Goal: Task Accomplishment & Management: Manage account settings

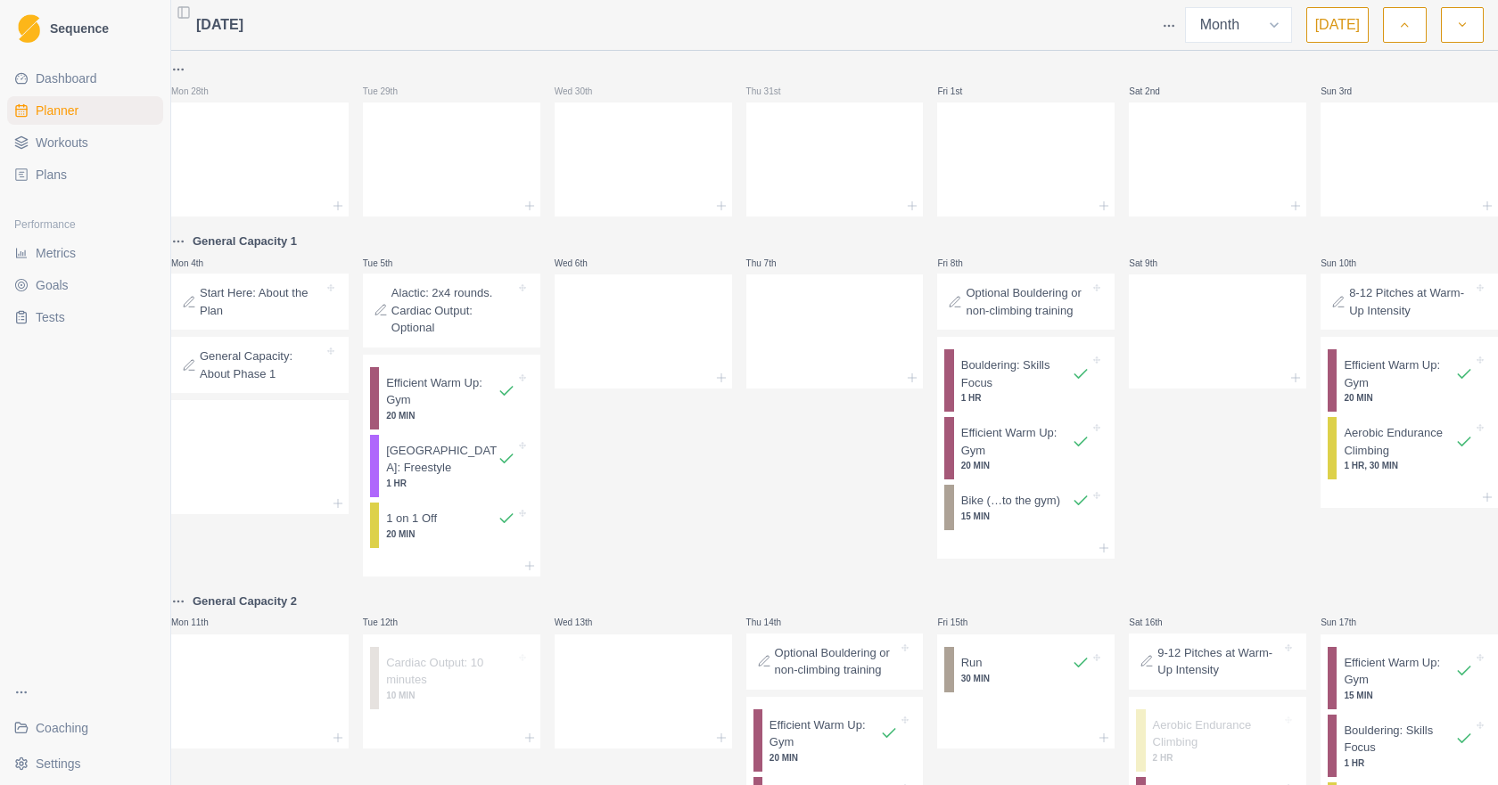
select select "month"
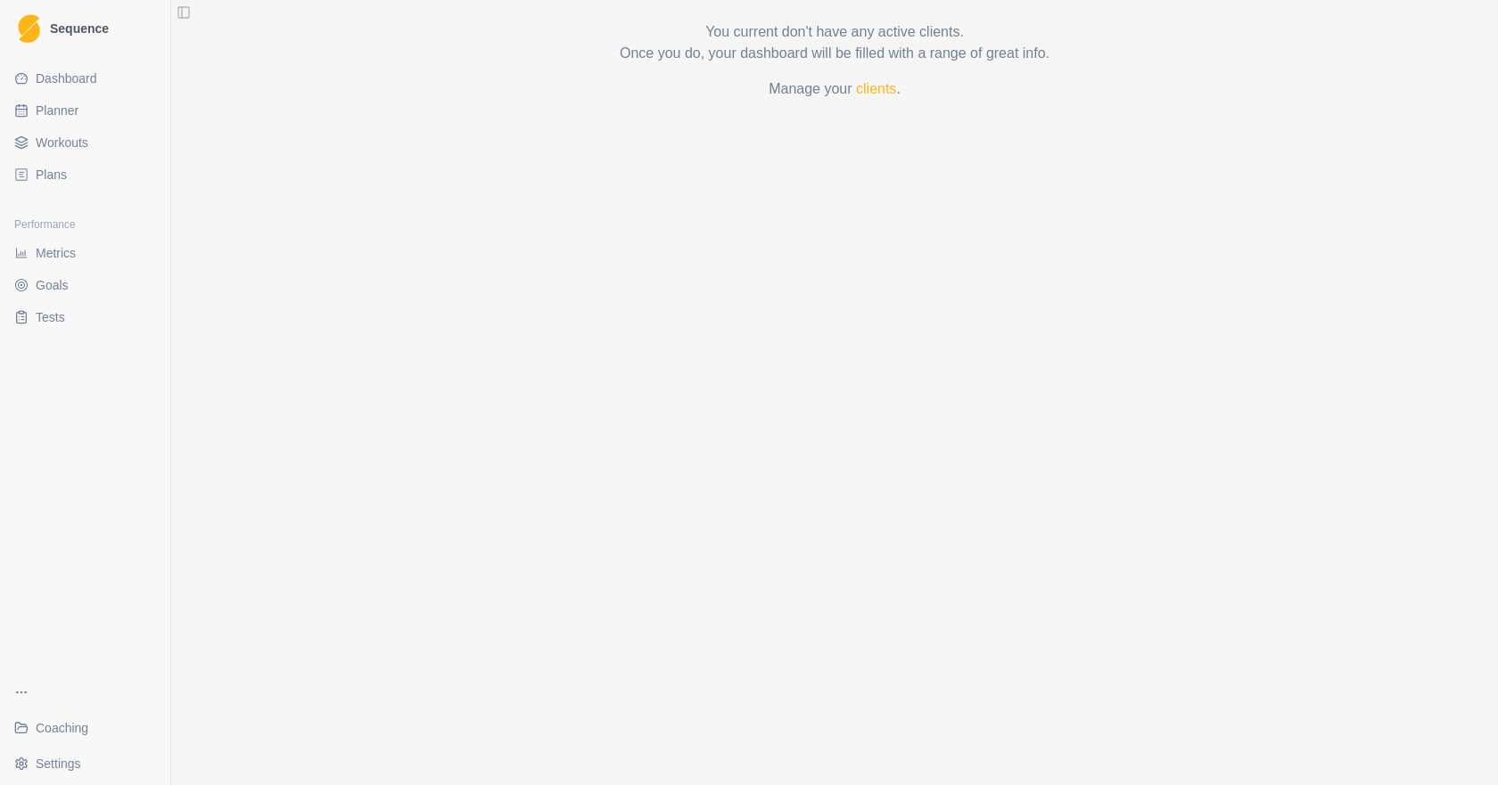
click at [850, 85] on p "Manage your clients ." at bounding box center [834, 88] width 1113 height 21
click at [875, 91] on link "clients" at bounding box center [876, 88] width 40 height 15
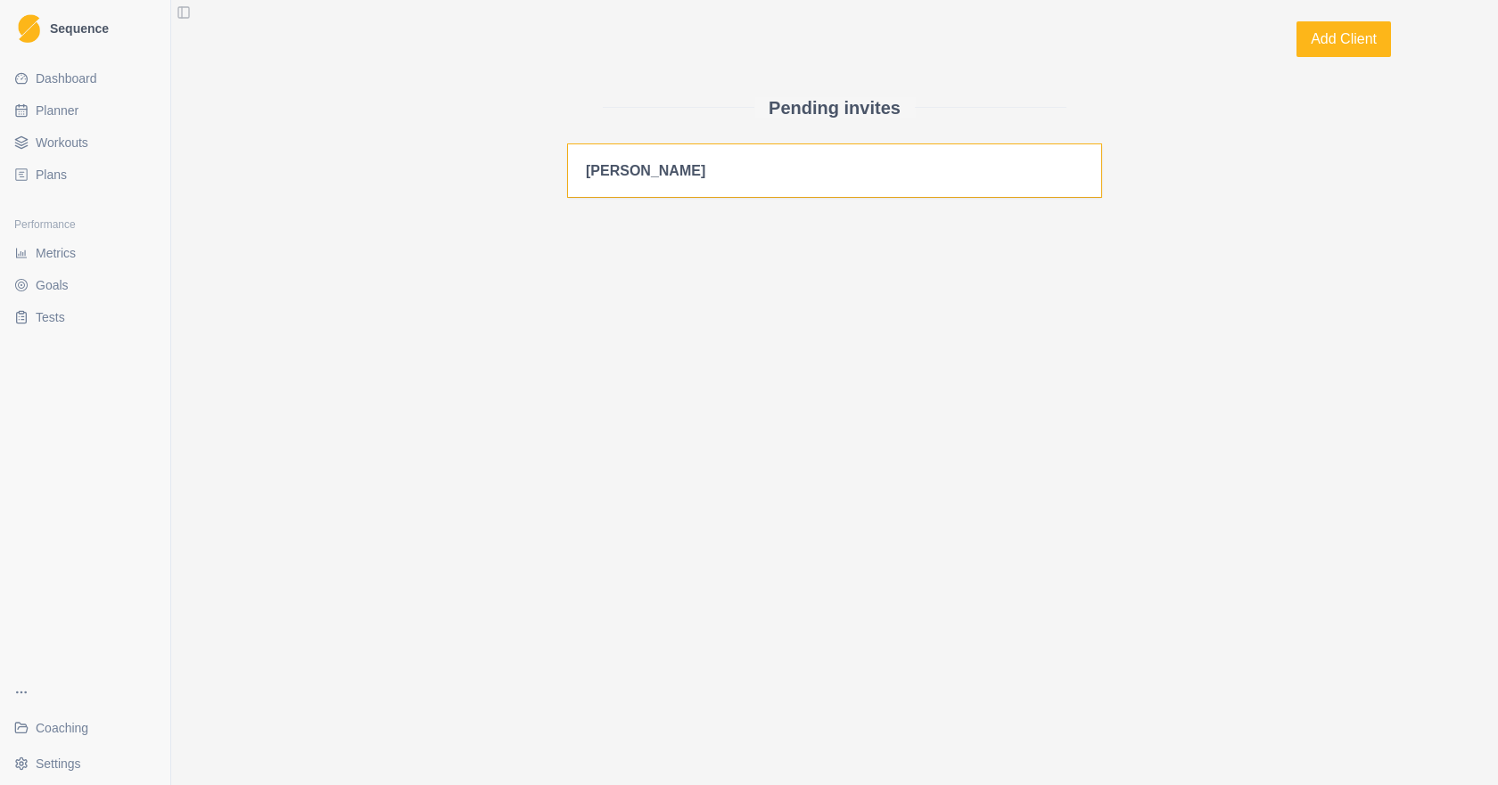
click at [744, 188] on div "[PERSON_NAME]" at bounding box center [834, 170] width 533 height 53
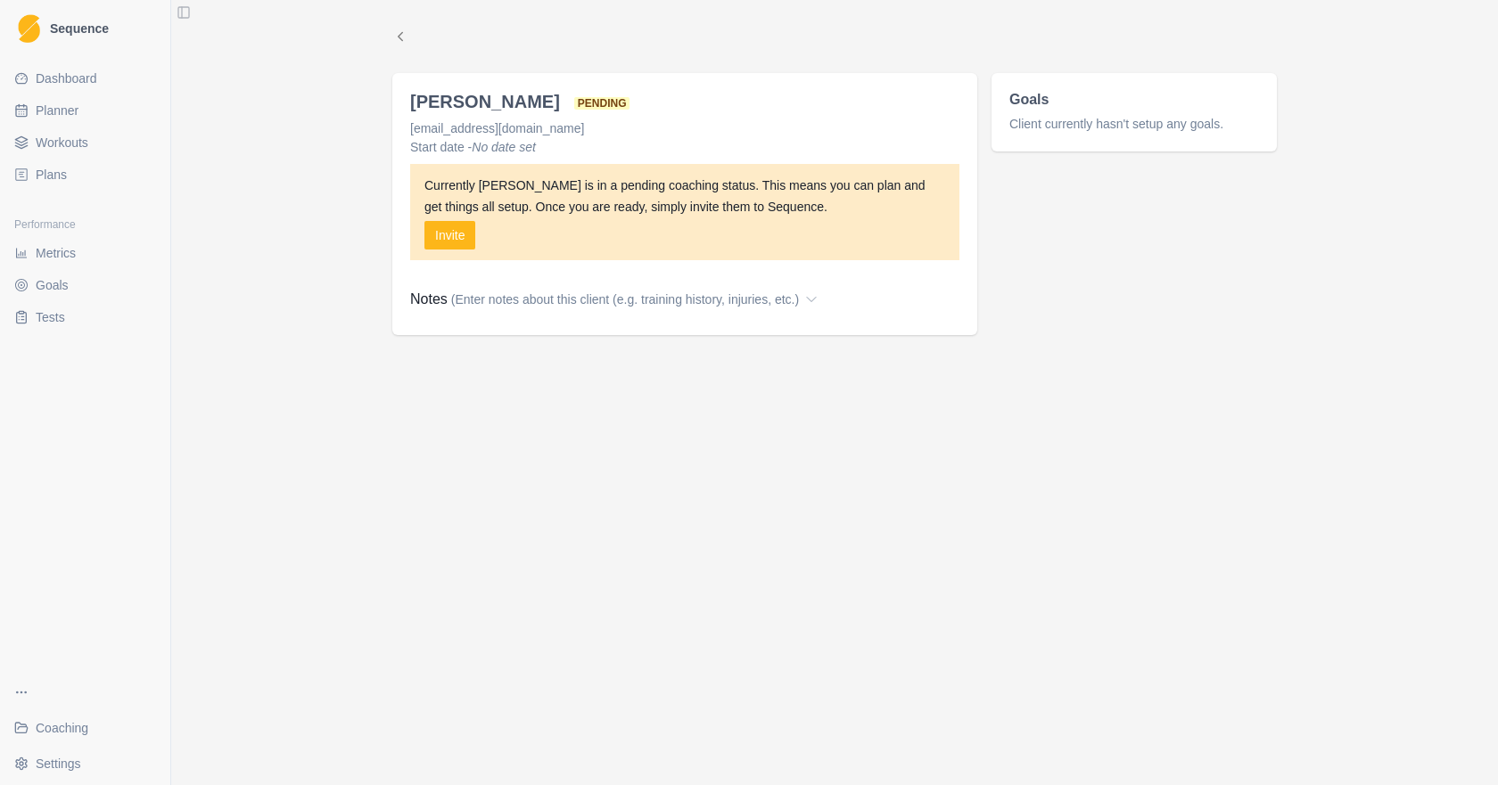
click at [89, 116] on link "Planner" at bounding box center [85, 110] width 156 height 29
select select "month"
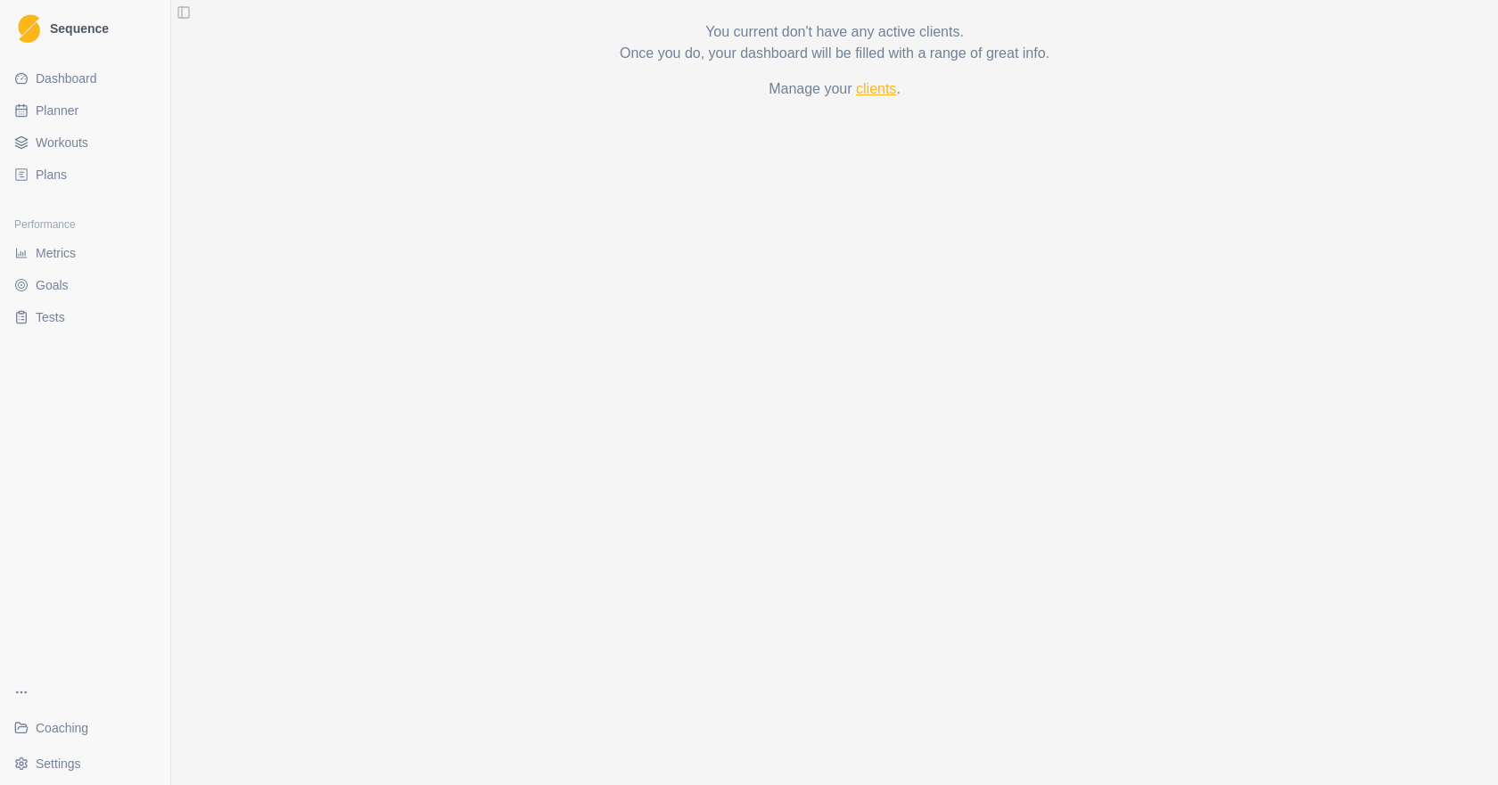
click at [892, 85] on link "clients" at bounding box center [876, 88] width 40 height 15
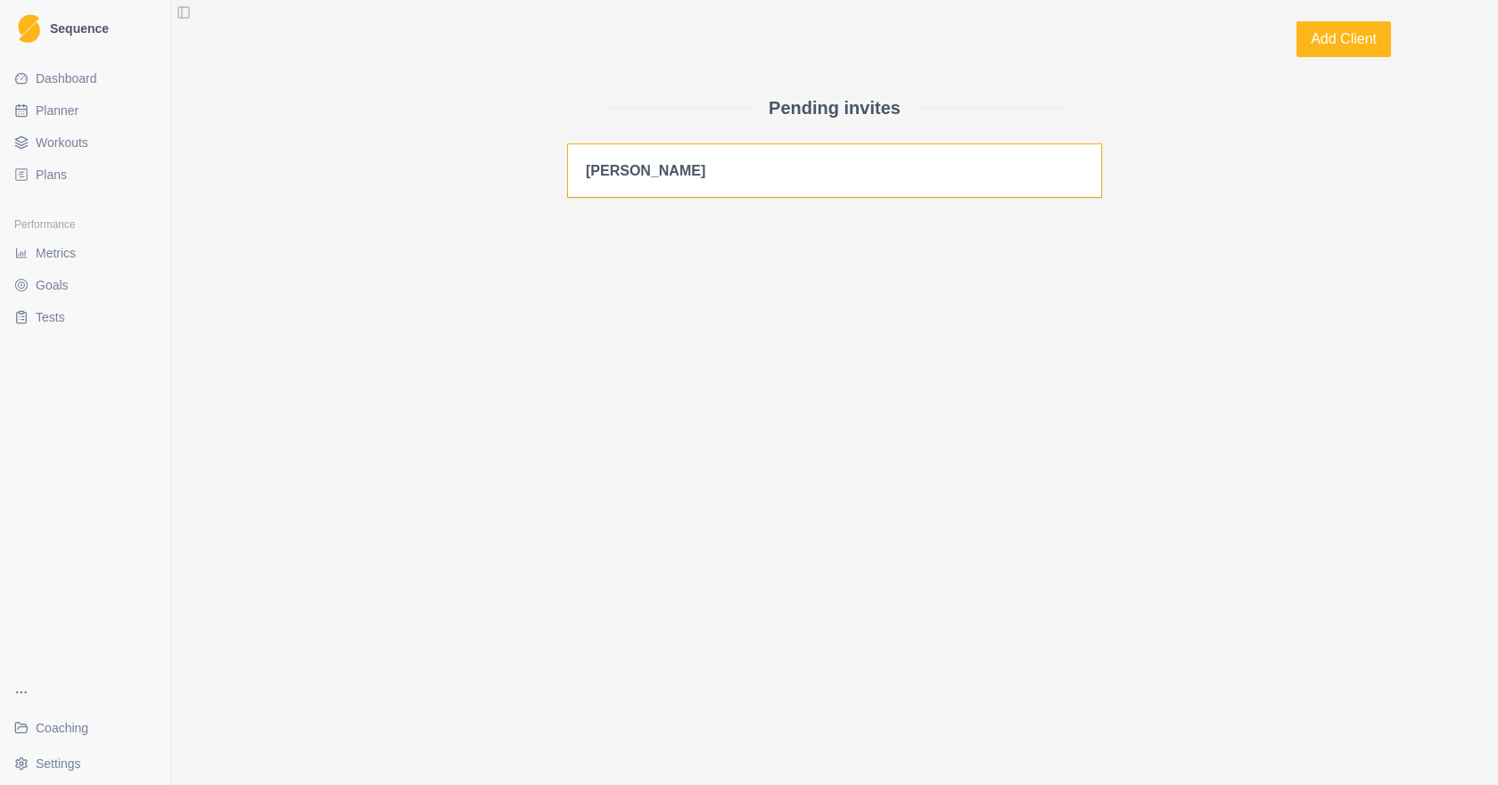
click at [613, 164] on h2 "[PERSON_NAME]" at bounding box center [835, 170] width 498 height 17
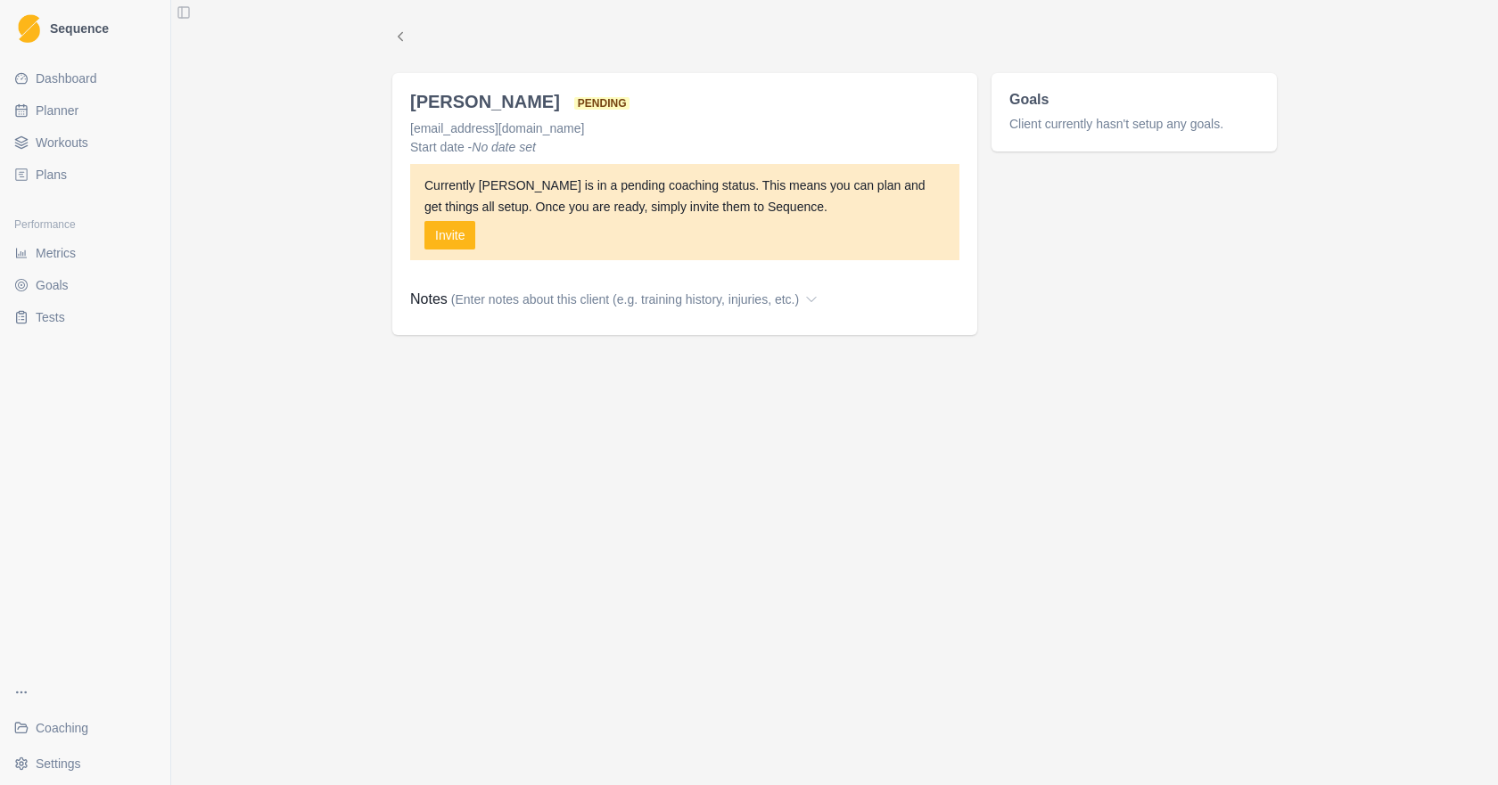
click at [99, 730] on link "Coaching" at bounding box center [85, 728] width 156 height 29
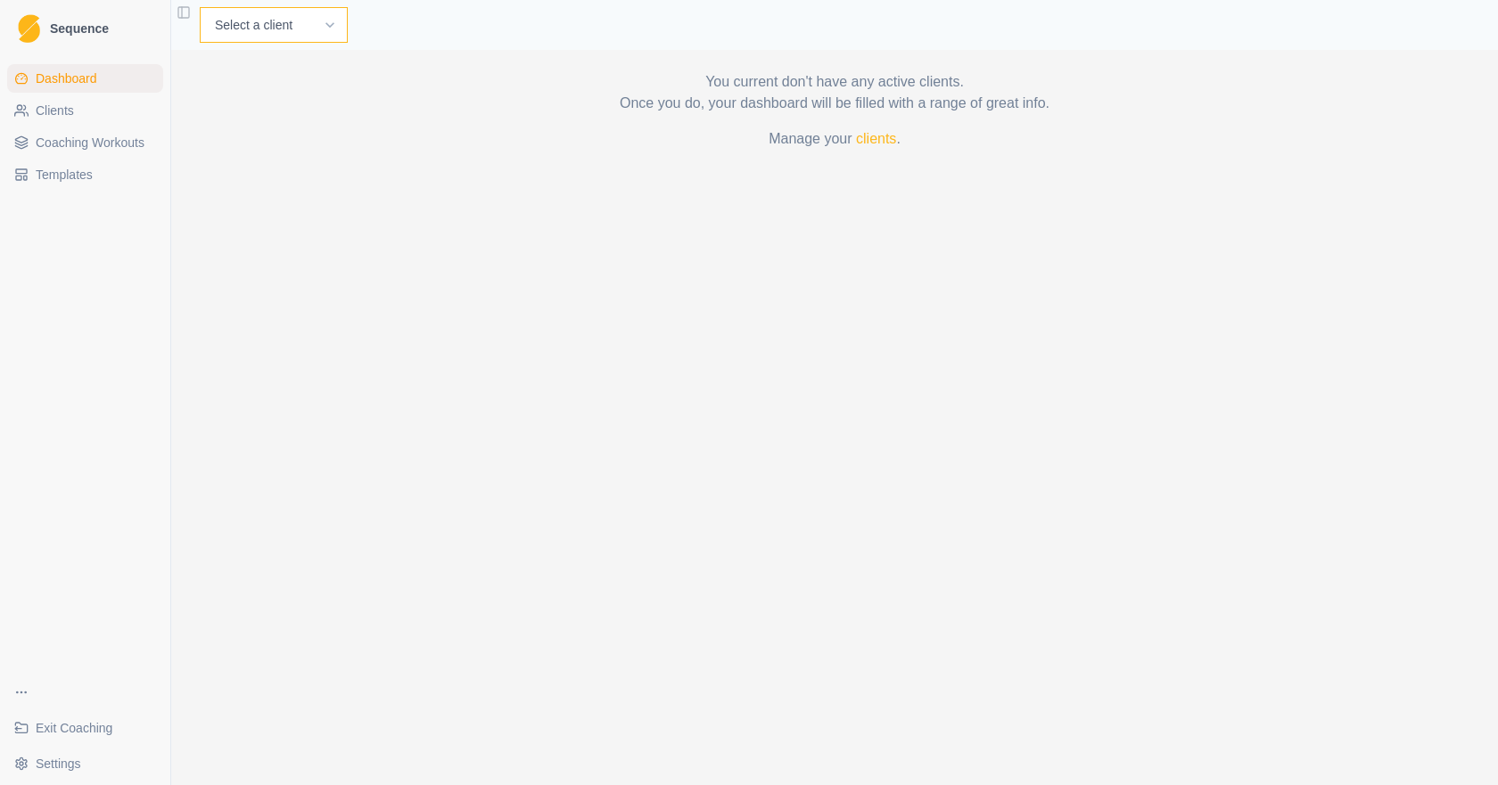
click at [256, 33] on select "Select a client [PERSON_NAME]" at bounding box center [274, 25] width 148 height 36
select select "a146e03f-d7a5-4452-b285-b31e756e161a"
click at [200, 7] on select "Select a client Sebastian Wolf" at bounding box center [274, 25] width 148 height 36
click at [516, 25] on link "Workouts" at bounding box center [515, 24] width 60 height 21
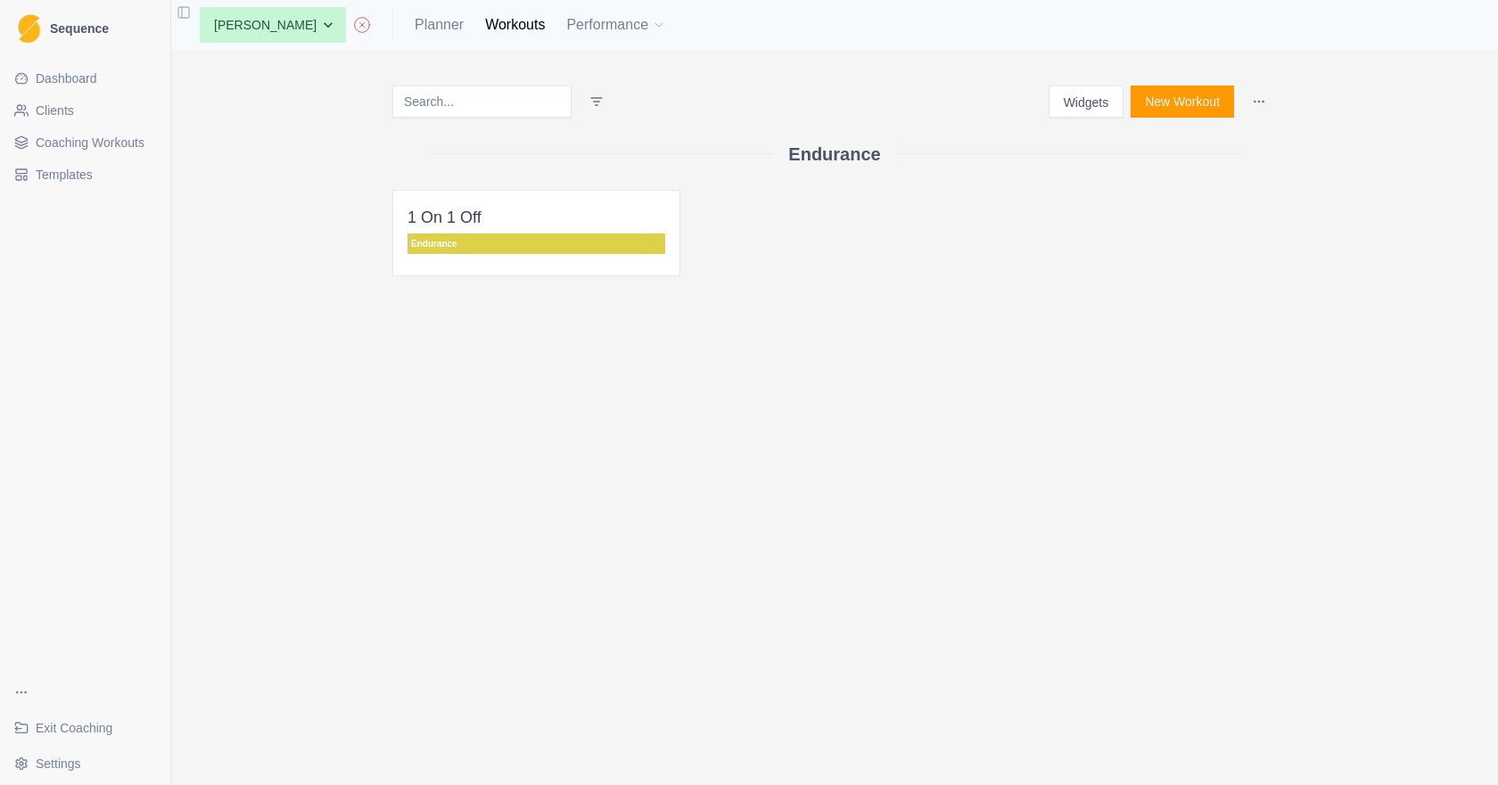
click at [1212, 109] on button "New Workout" at bounding box center [1182, 102] width 103 height 32
click at [1262, 96] on html "Sequence Dashboard Clients Coaching Workouts Templates Exit Coaching Settings T…" at bounding box center [749, 392] width 1498 height 785
click at [1260, 102] on html "Sequence Dashboard Clients Coaching Workouts Templates Exit Coaching Settings T…" at bounding box center [749, 392] width 1498 height 785
click at [56, 149] on span "Coaching Workouts" at bounding box center [90, 143] width 109 height 18
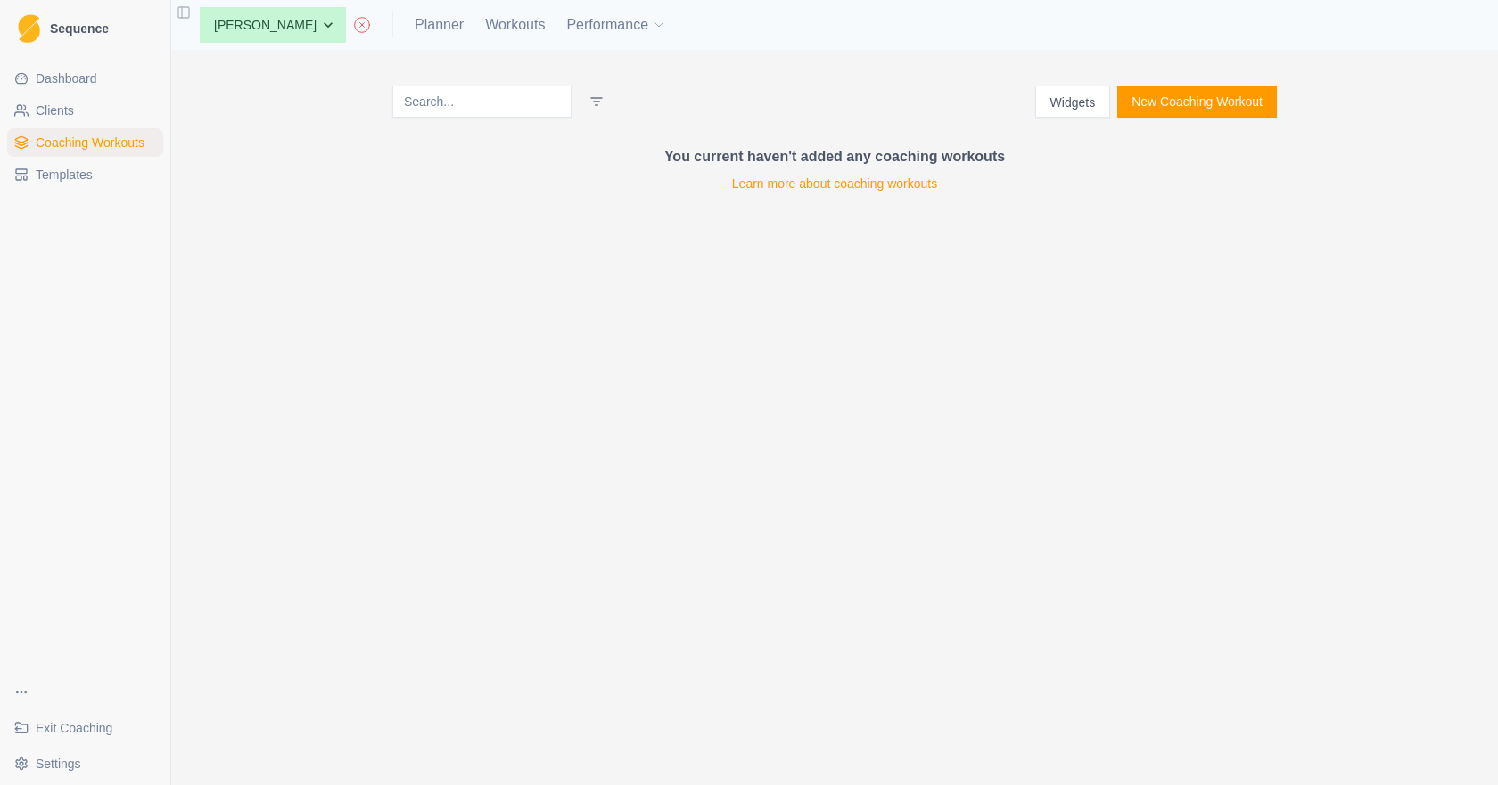
click at [119, 145] on span "Coaching Workouts" at bounding box center [90, 143] width 109 height 18
click at [655, 23] on polyline "button" at bounding box center [658, 25] width 7 height 4
click at [652, 21] on icon "button" at bounding box center [659, 25] width 14 height 14
click at [73, 735] on span "Exit Coaching" at bounding box center [74, 729] width 77 height 18
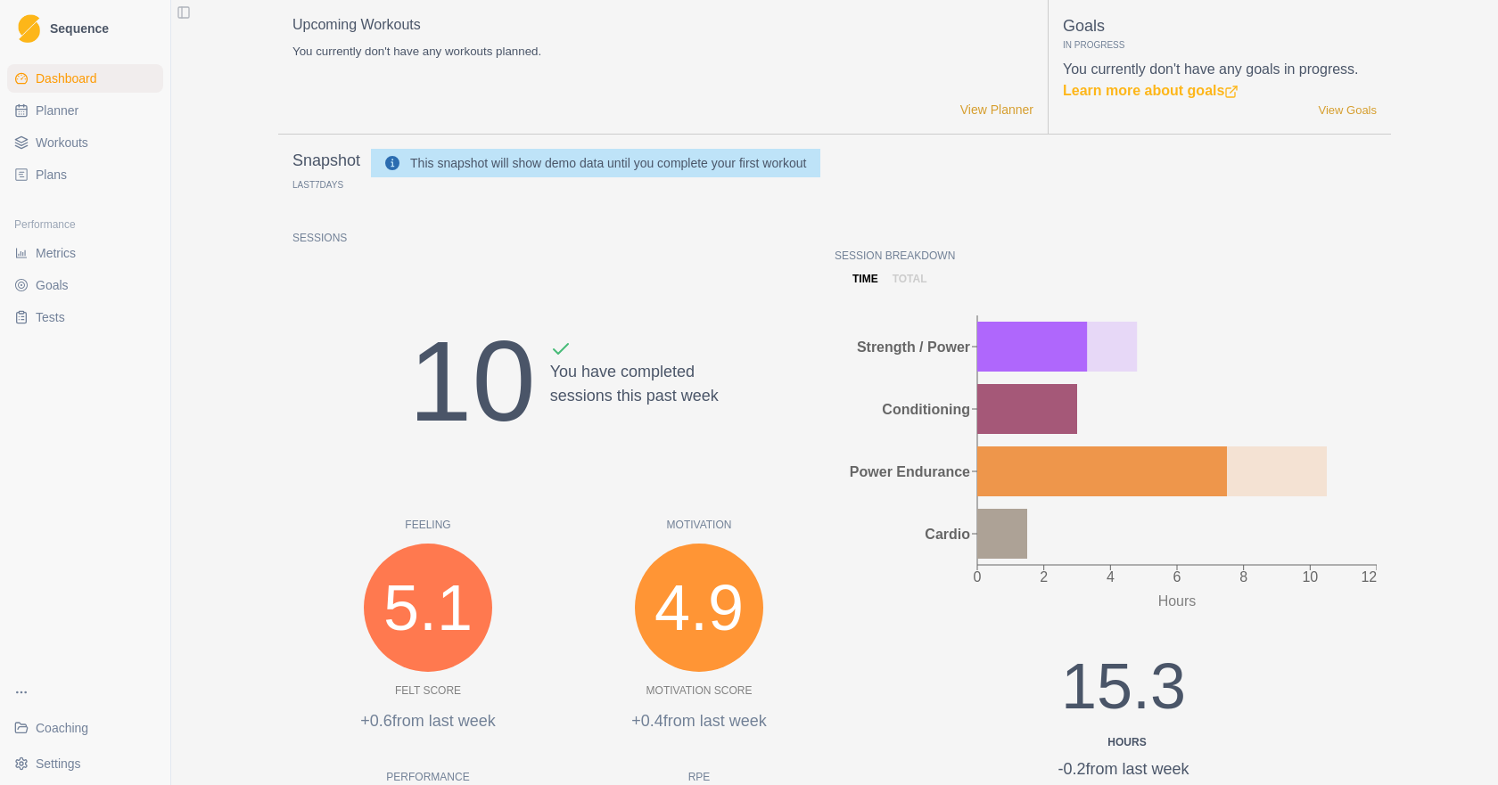
click at [71, 728] on span "Coaching" at bounding box center [62, 729] width 53 height 18
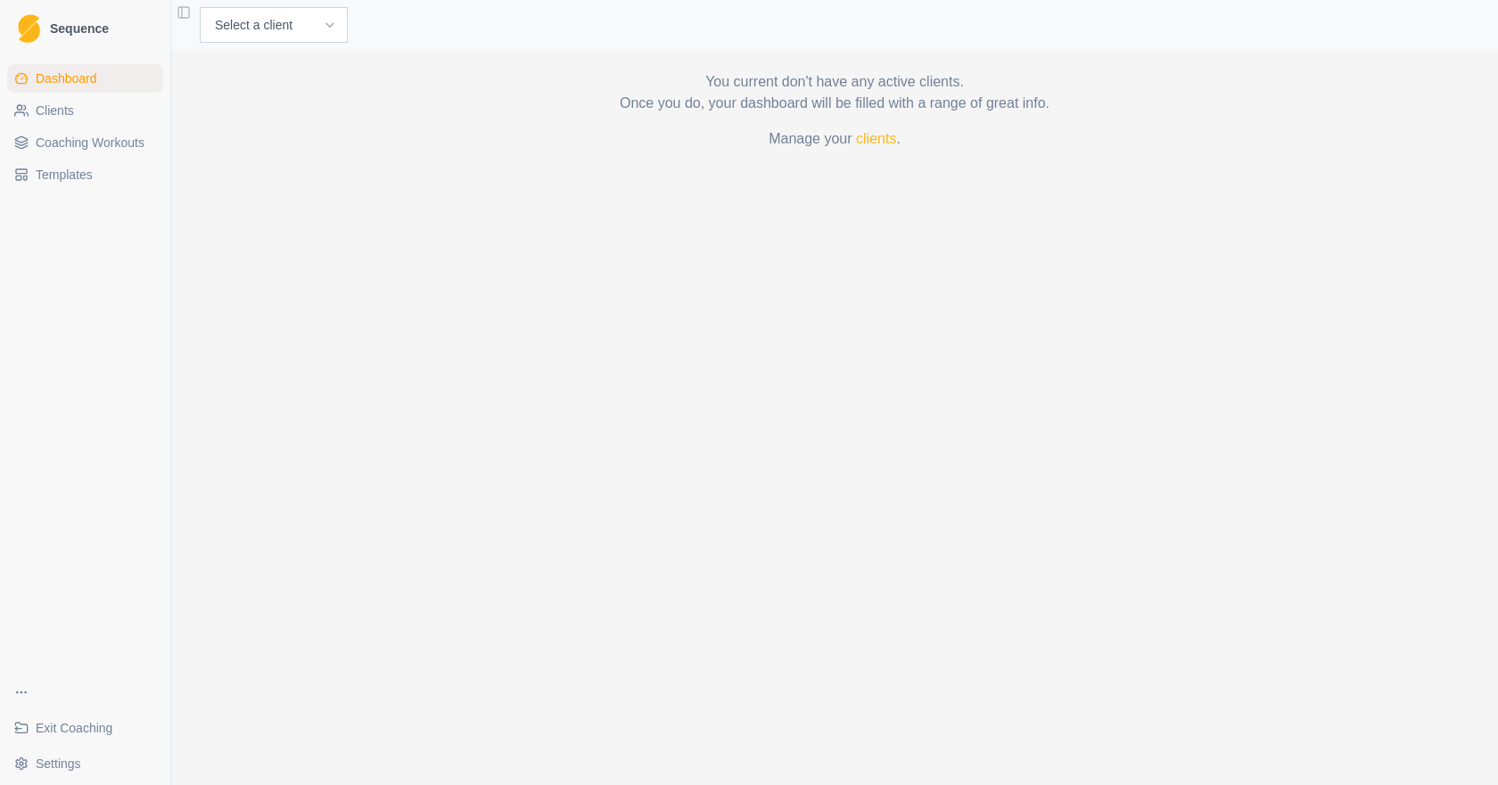
click at [124, 142] on span "Coaching Workouts" at bounding box center [90, 143] width 109 height 18
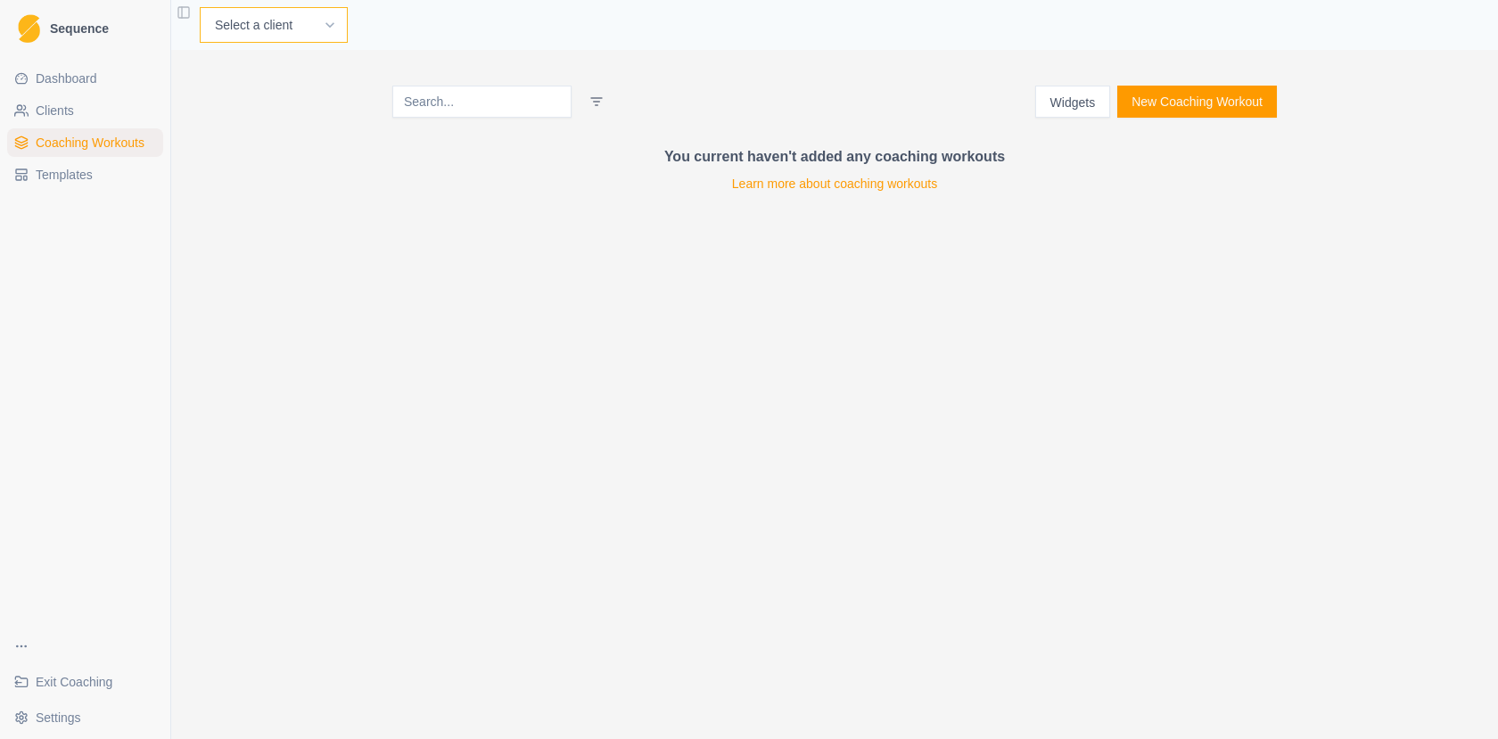
click at [308, 37] on select "Select a client Sebastian Wolf" at bounding box center [274, 25] width 148 height 36
select select "a146e03f-d7a5-4452-b285-b31e756e161a"
click at [200, 7] on select "Select a client Sebastian Wolf" at bounding box center [274, 25] width 148 height 36
click at [1180, 105] on button "New Coaching Workout" at bounding box center [1197, 102] width 160 height 32
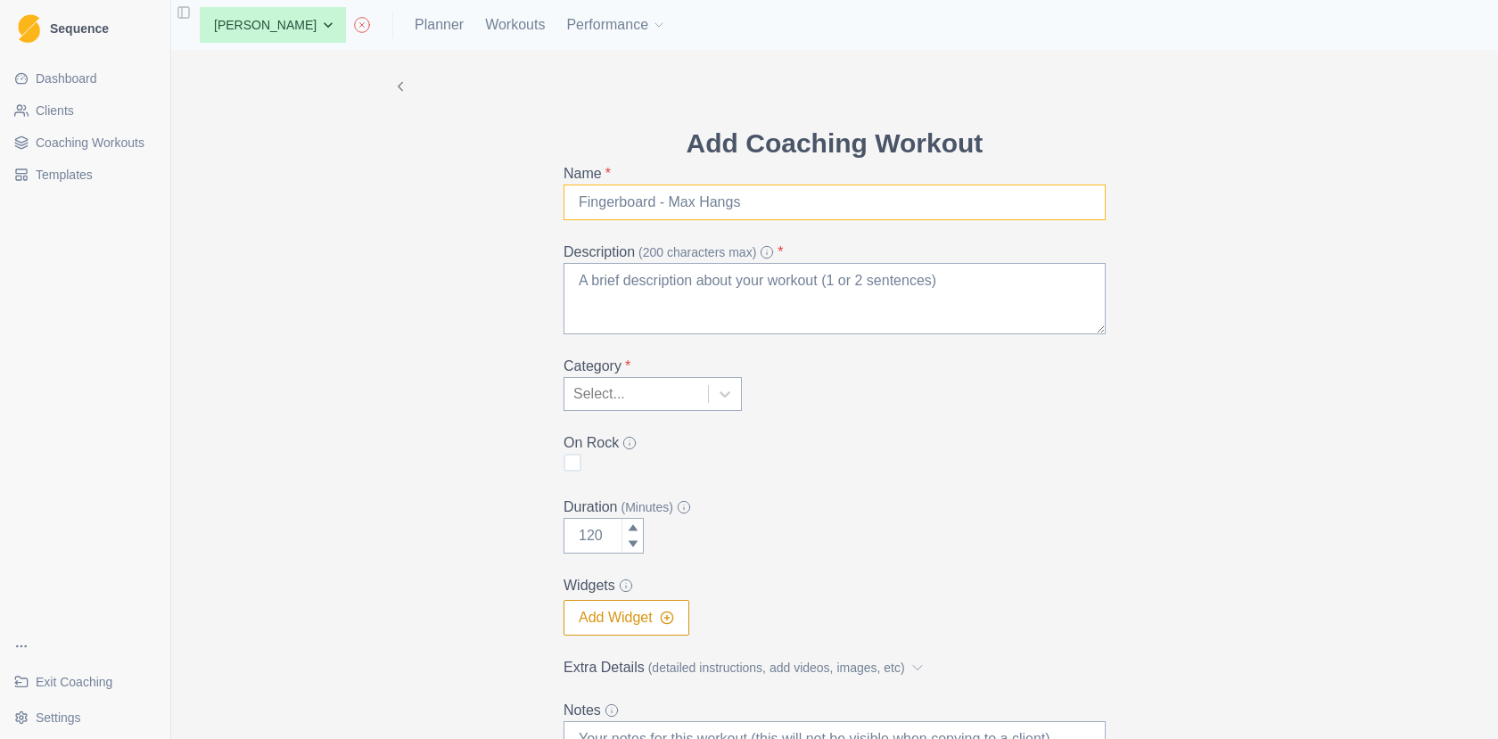
click at [710, 196] on input "Name *" at bounding box center [834, 203] width 542 height 36
type input "Test"
click at [720, 317] on textarea "Description (200 characters max) *" at bounding box center [834, 298] width 542 height 71
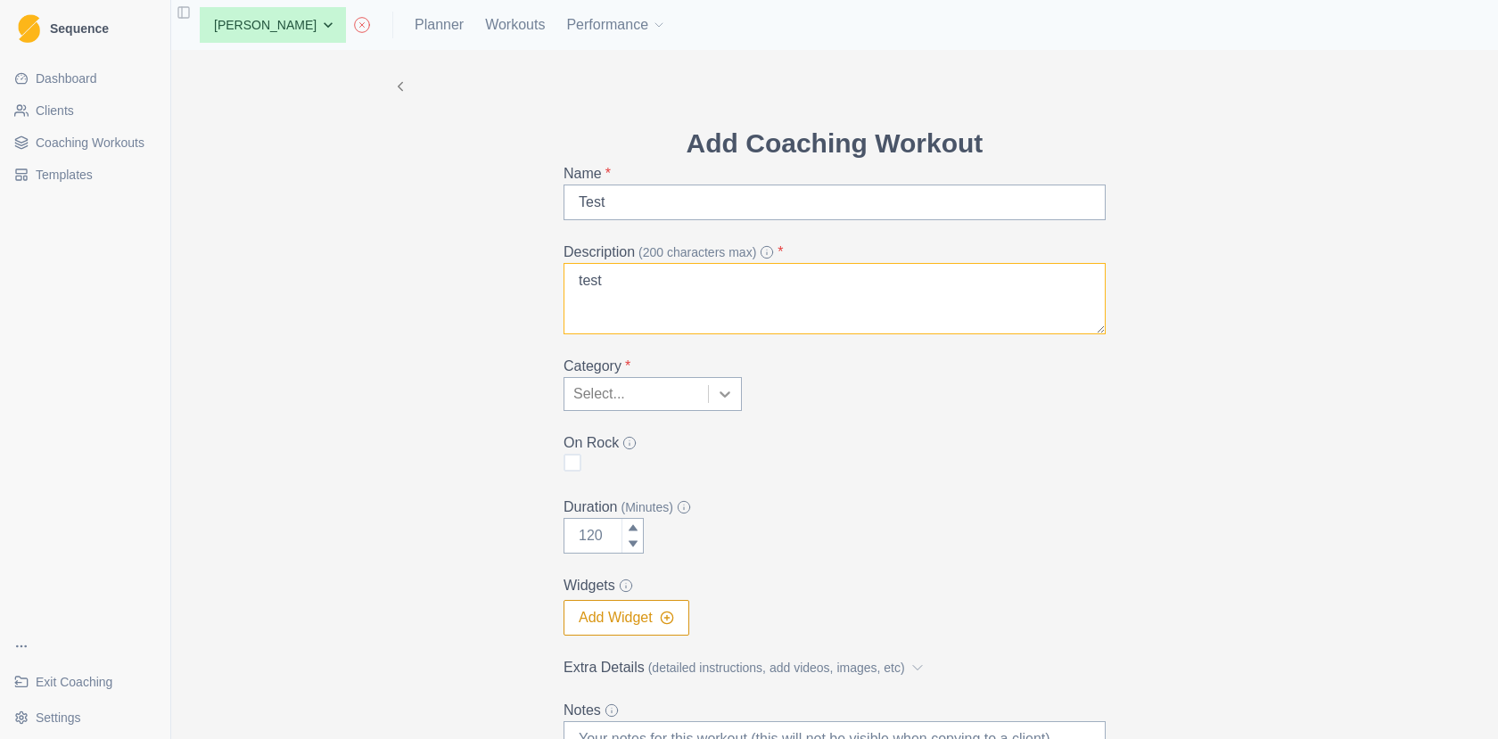
type textarea "test"
click at [701, 387] on div "Select..." at bounding box center [636, 394] width 144 height 32
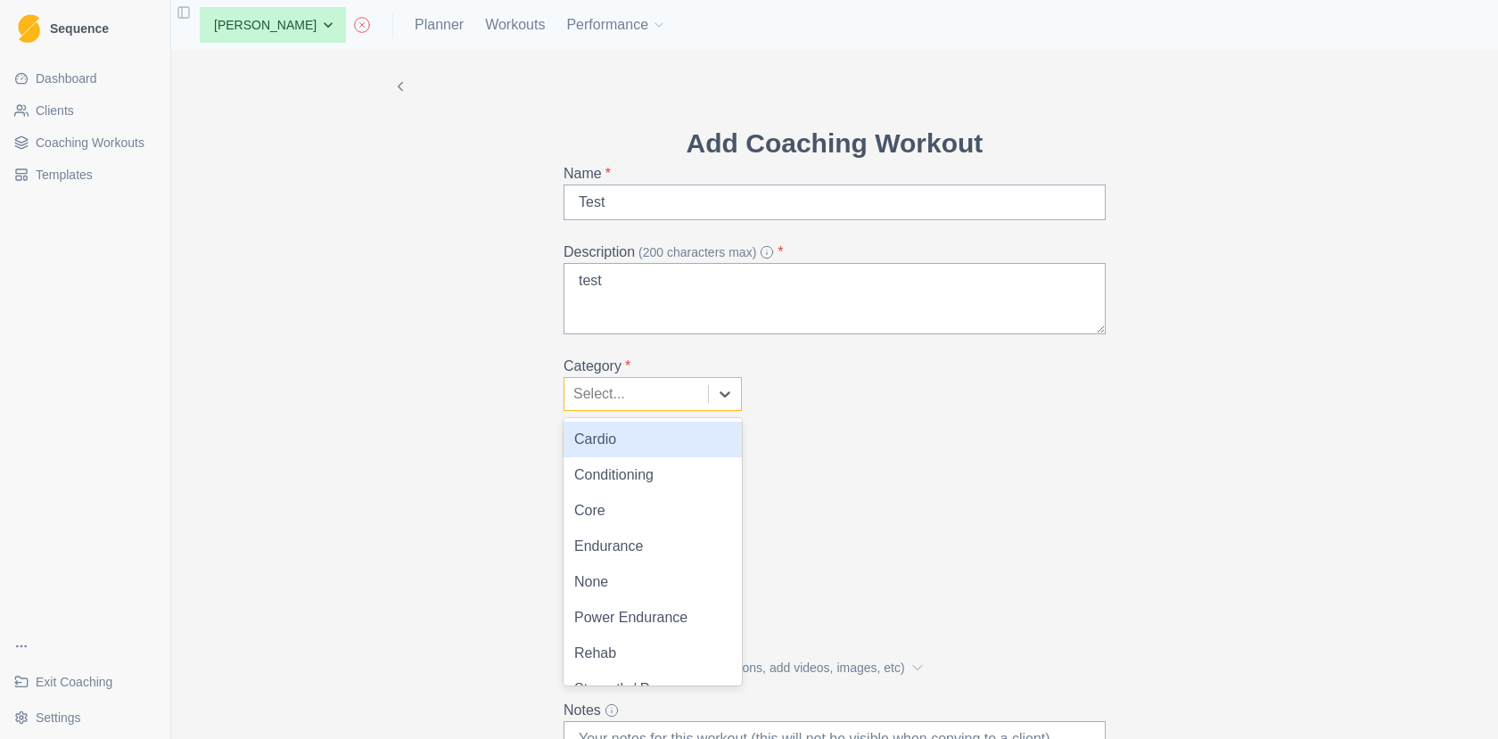
click at [692, 441] on div "Cardio" at bounding box center [652, 440] width 178 height 36
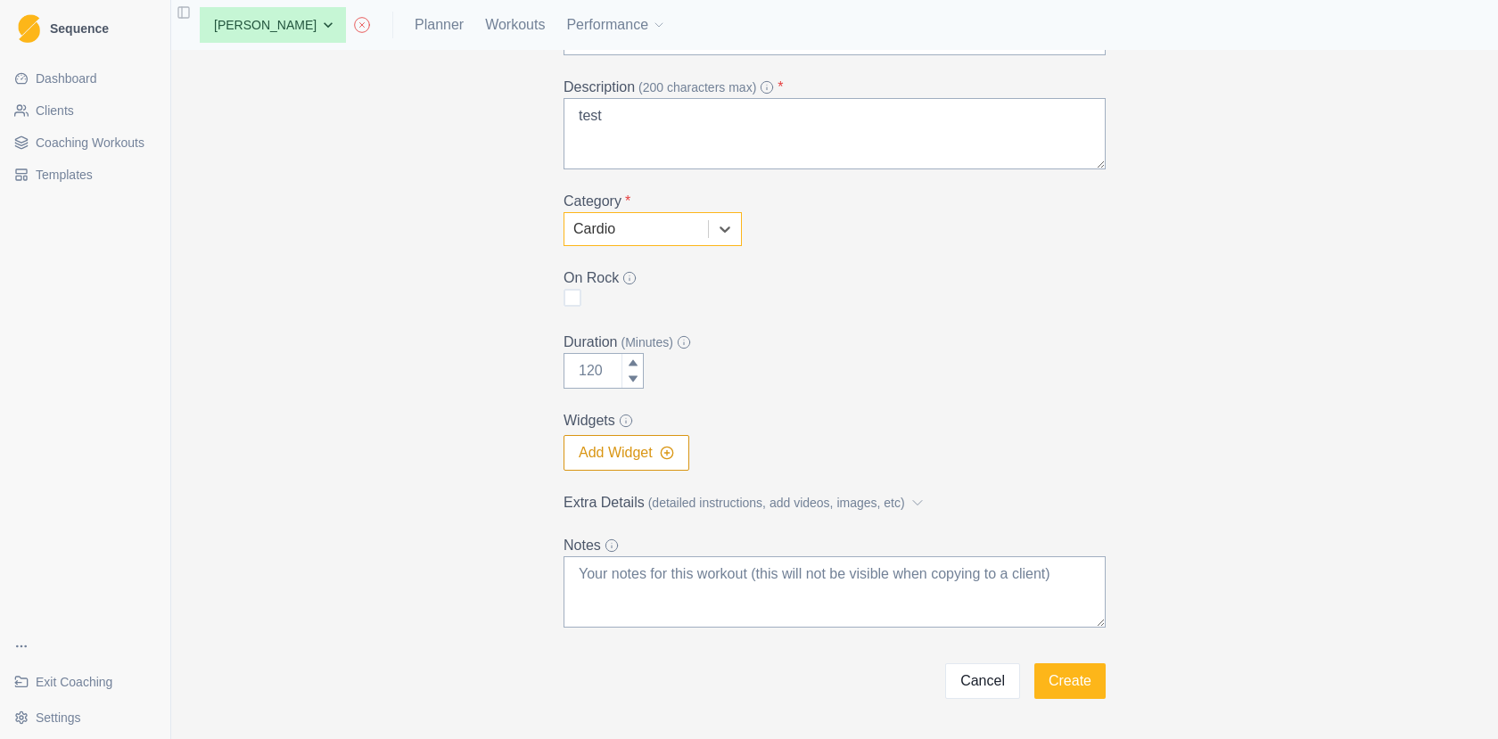
scroll to position [225, 0]
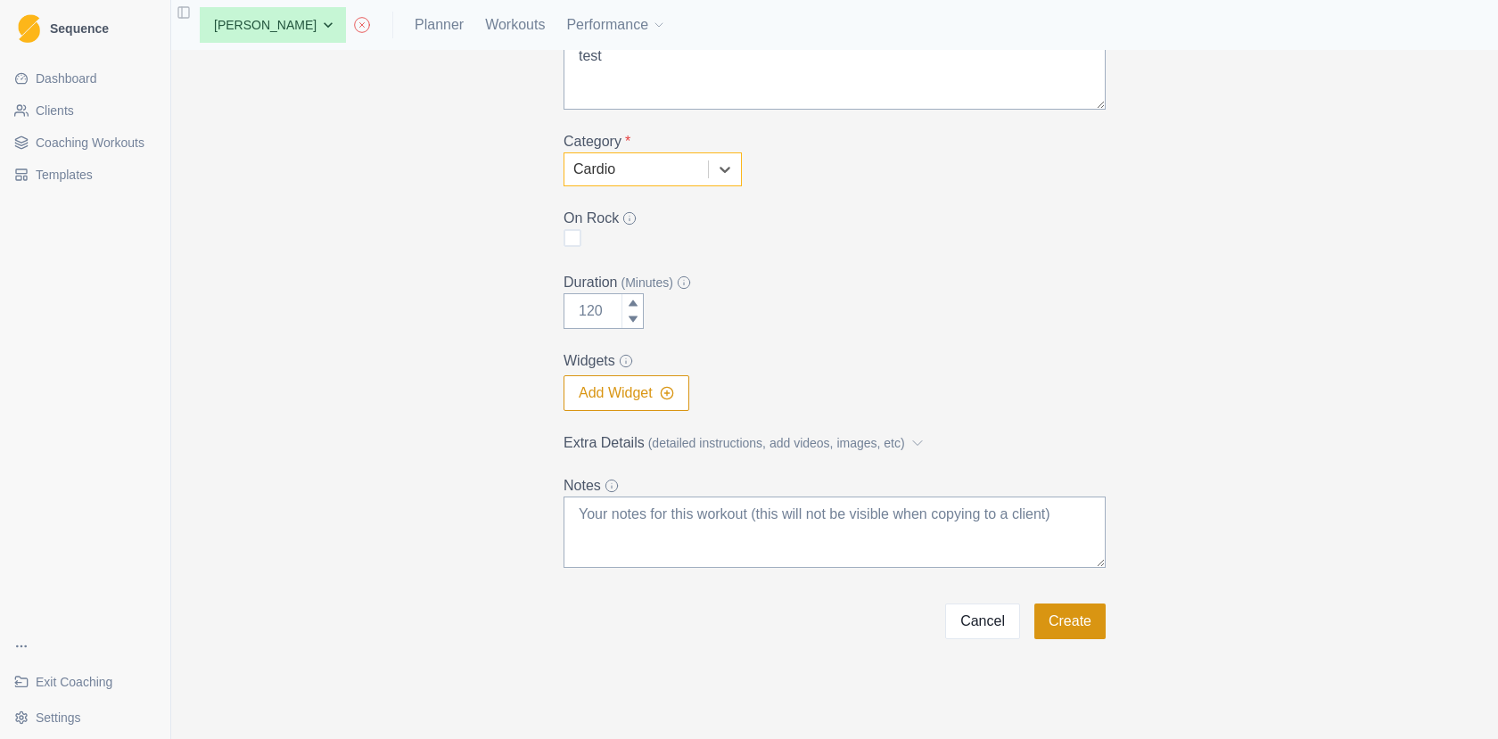
click at [1074, 630] on button "Create" at bounding box center [1069, 622] width 71 height 36
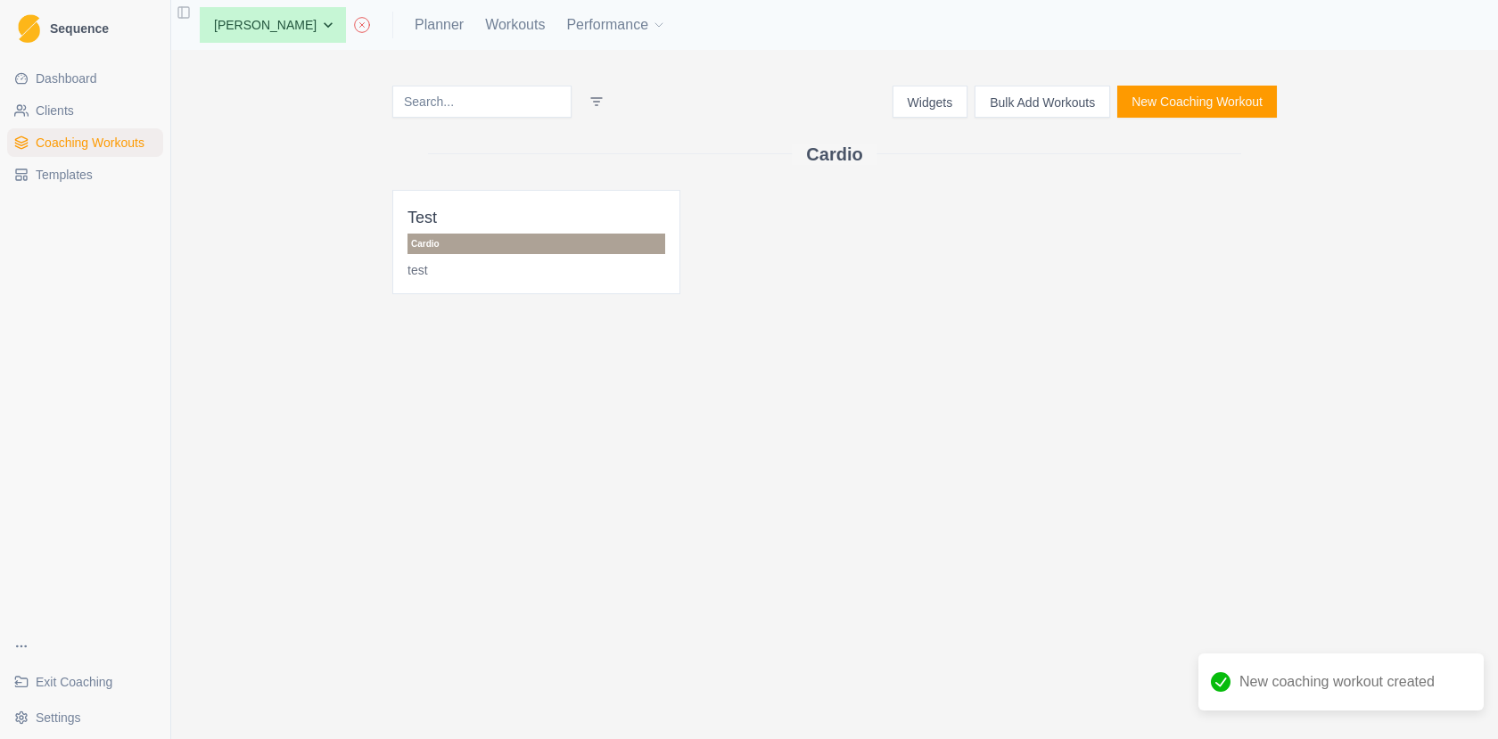
click at [1023, 108] on button "Bulk Add Workouts" at bounding box center [1043, 102] width 136 height 32
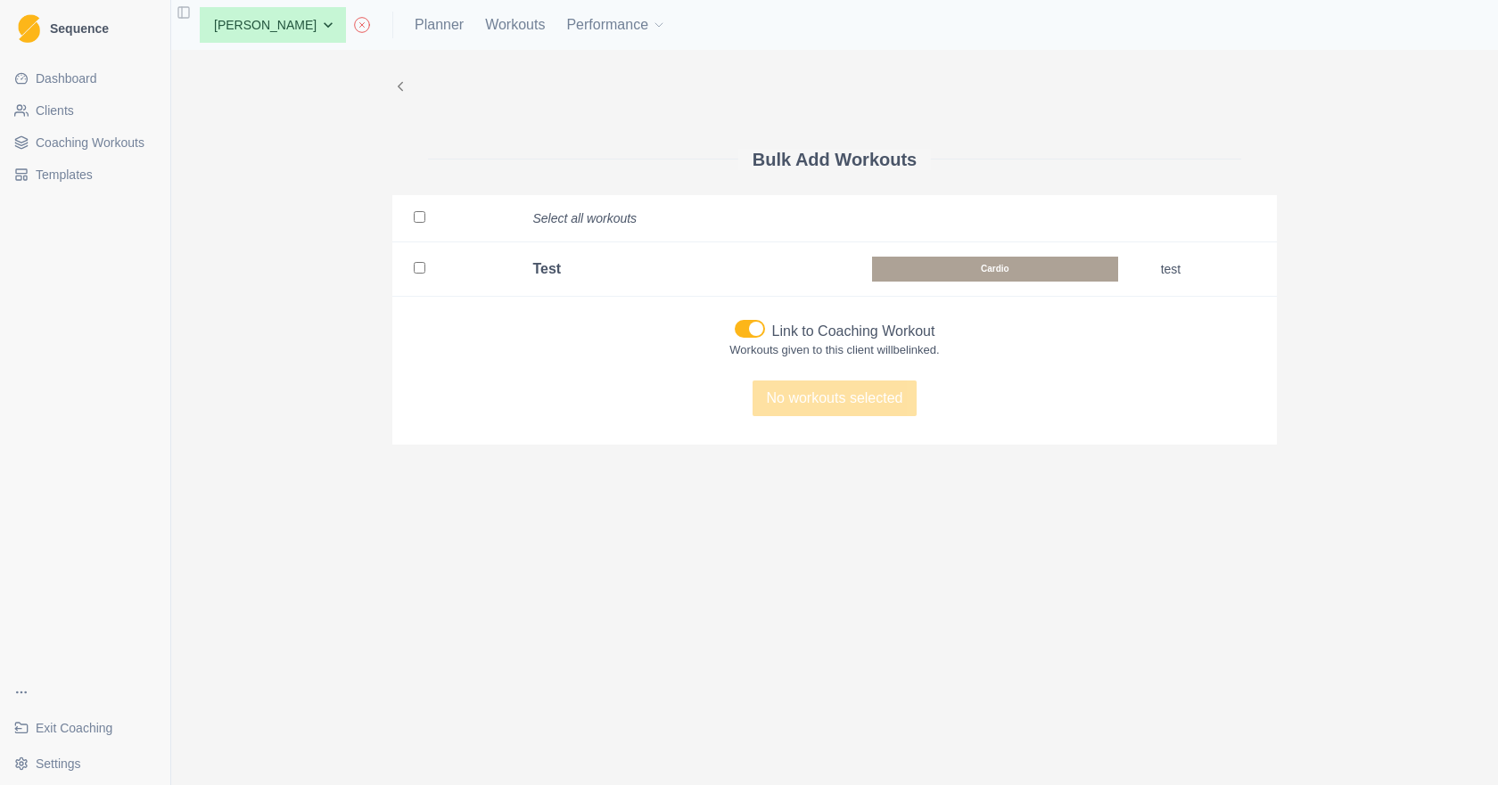
click at [97, 178] on link "Templates" at bounding box center [85, 174] width 156 height 29
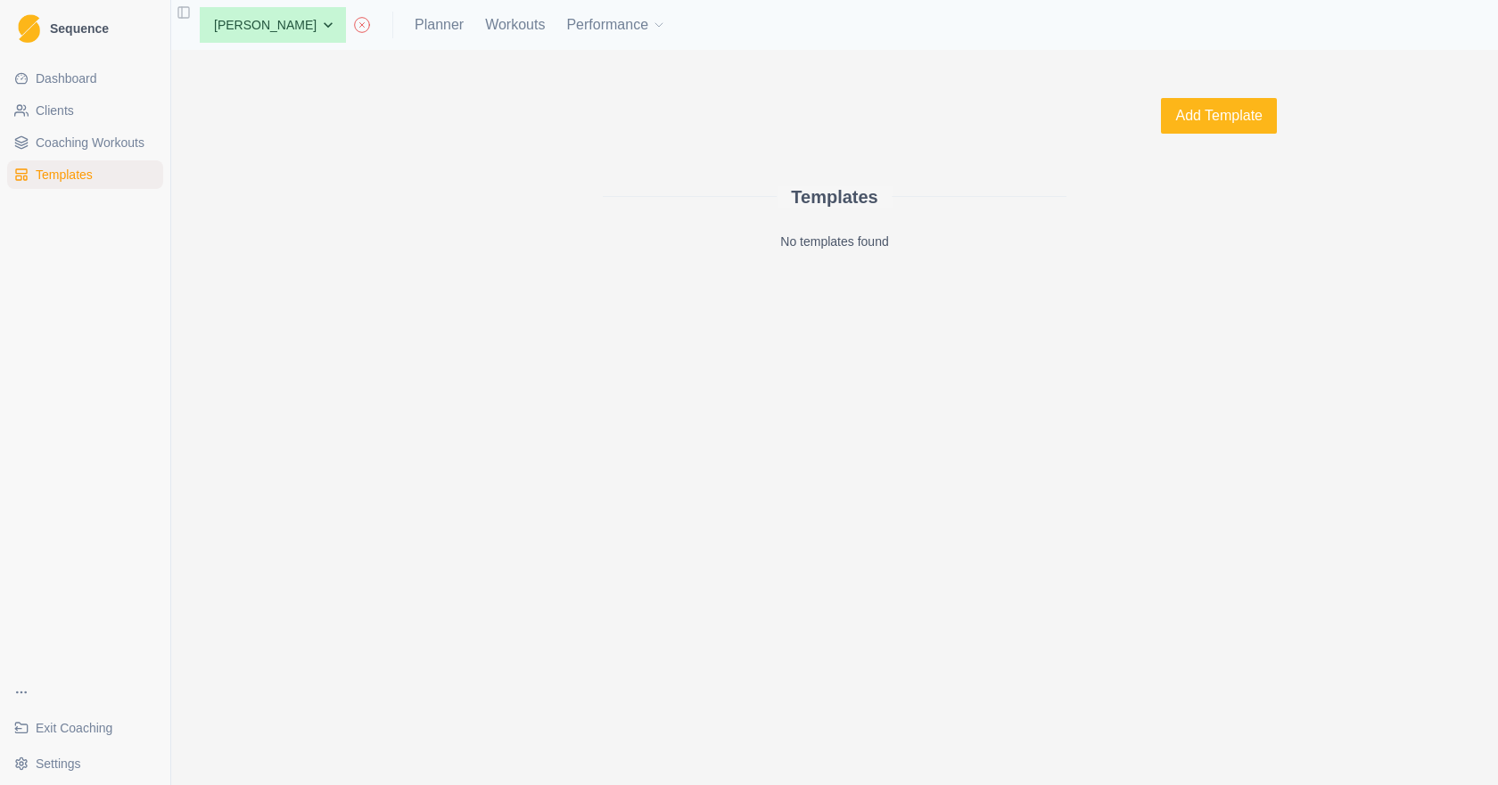
click at [95, 147] on span "Coaching Workouts" at bounding box center [90, 143] width 109 height 18
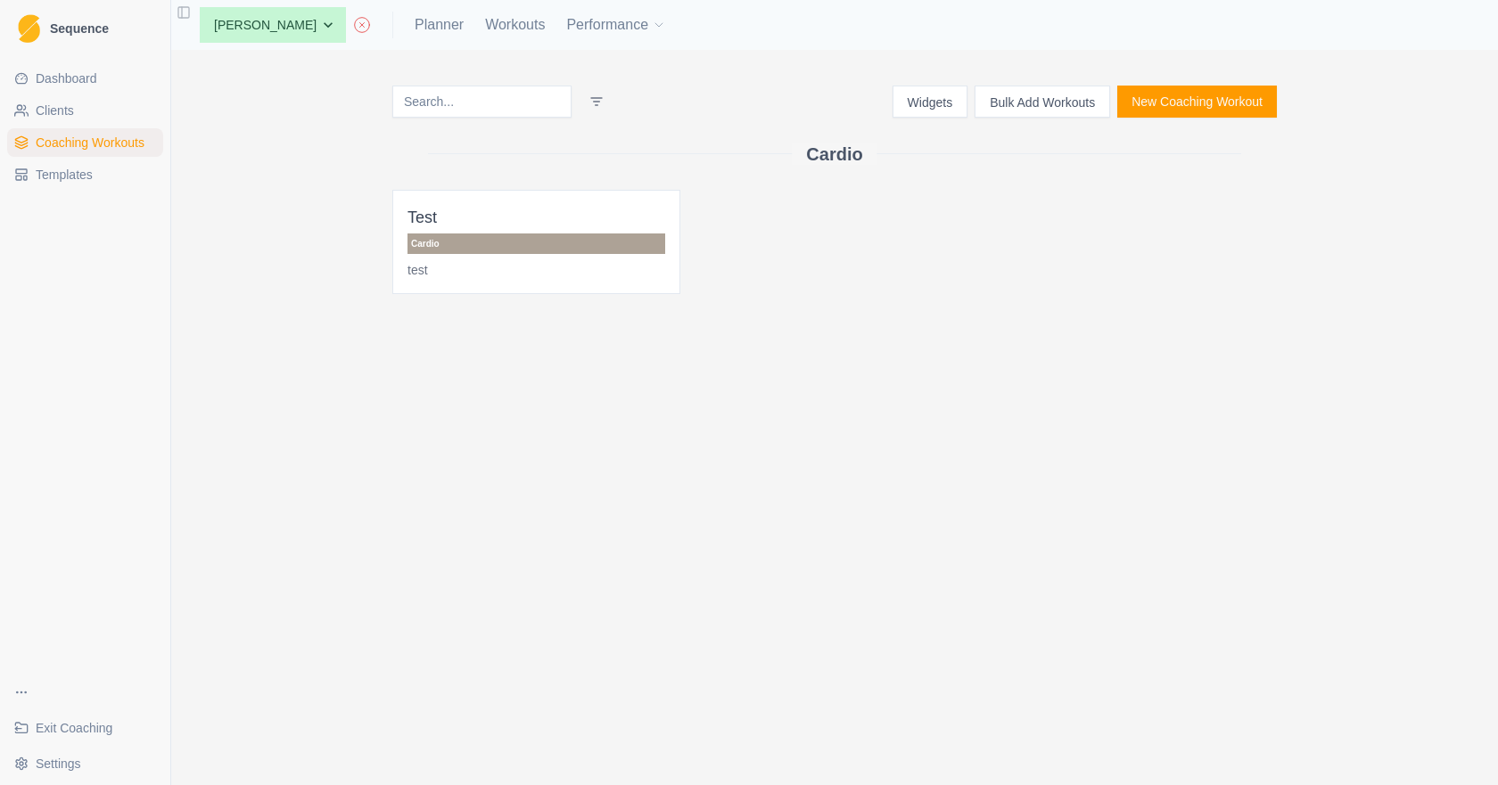
click at [85, 110] on link "Clients" at bounding box center [85, 110] width 156 height 29
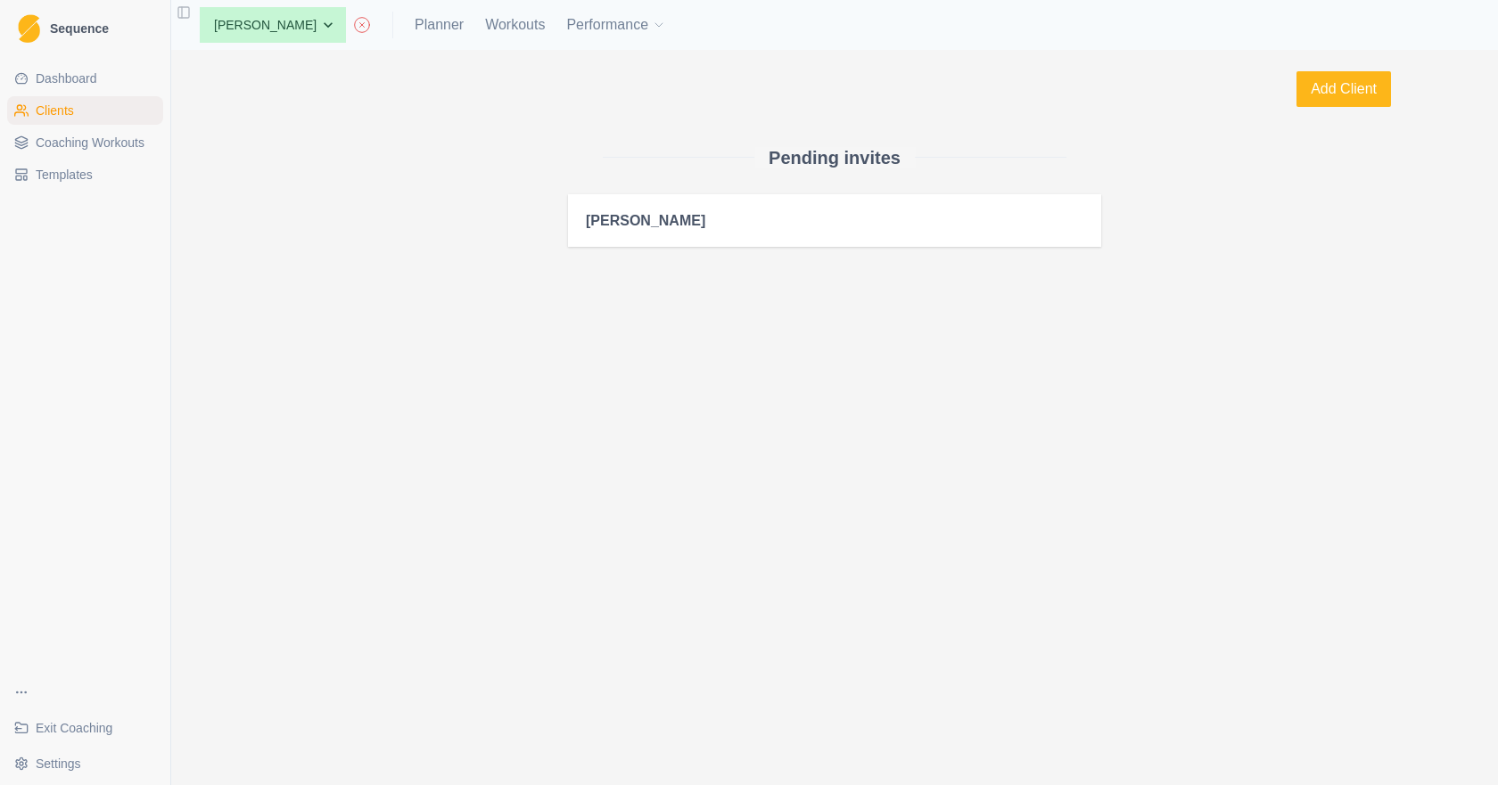
click at [101, 144] on span "Coaching Workouts" at bounding box center [90, 143] width 109 height 18
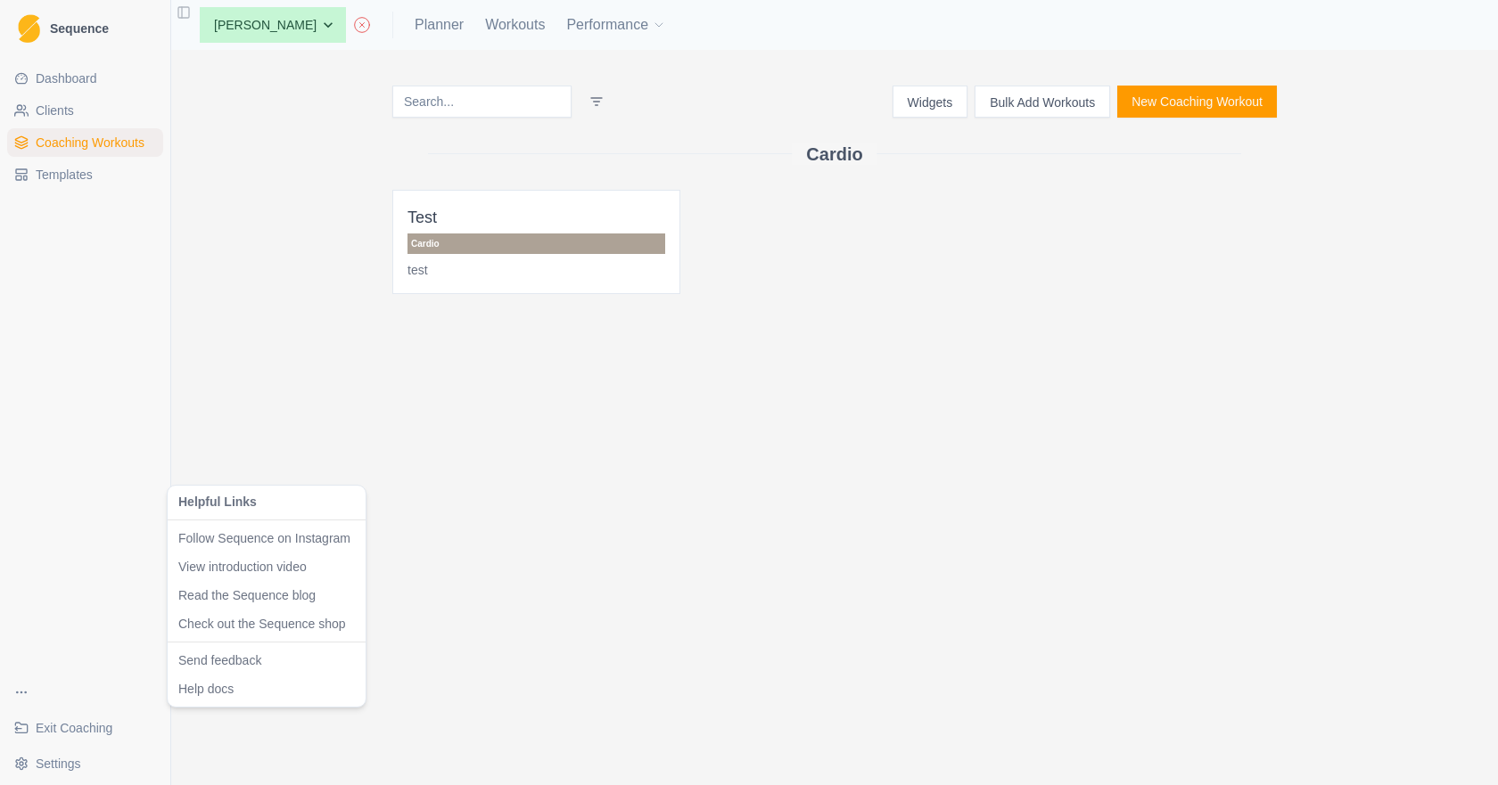
click at [22, 690] on html "Sequence Dashboard Clients Coaching Workouts Templates Exit Coaching Settings T…" at bounding box center [749, 392] width 1498 height 785
click at [70, 365] on html "Sequence Dashboard Clients Coaching Workouts Templates Exit Coaching Settings T…" at bounding box center [749, 392] width 1498 height 785
click at [592, 25] on button "Performance" at bounding box center [616, 25] width 100 height 36
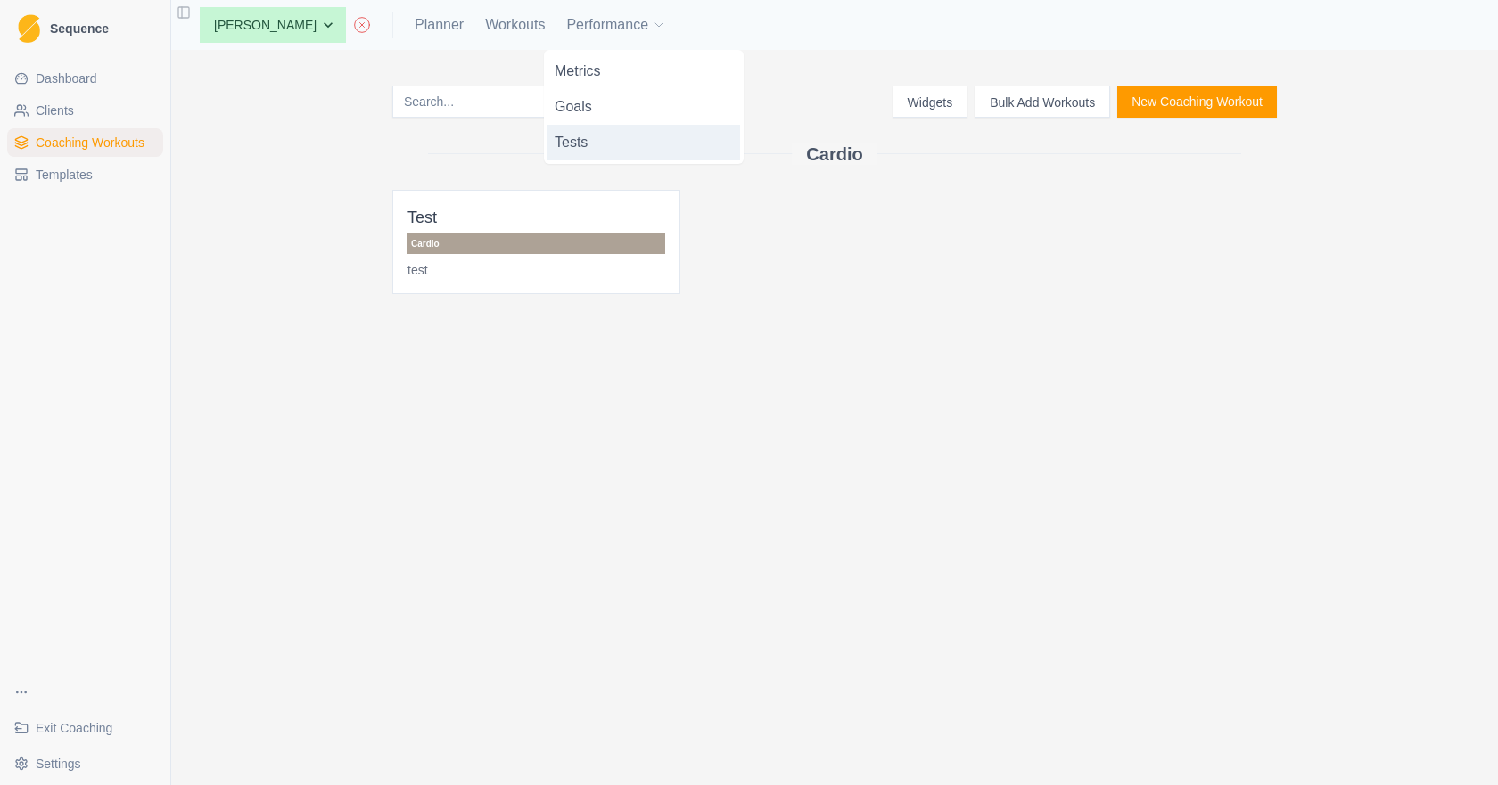
click at [619, 133] on link "Tests" at bounding box center [643, 143] width 193 height 36
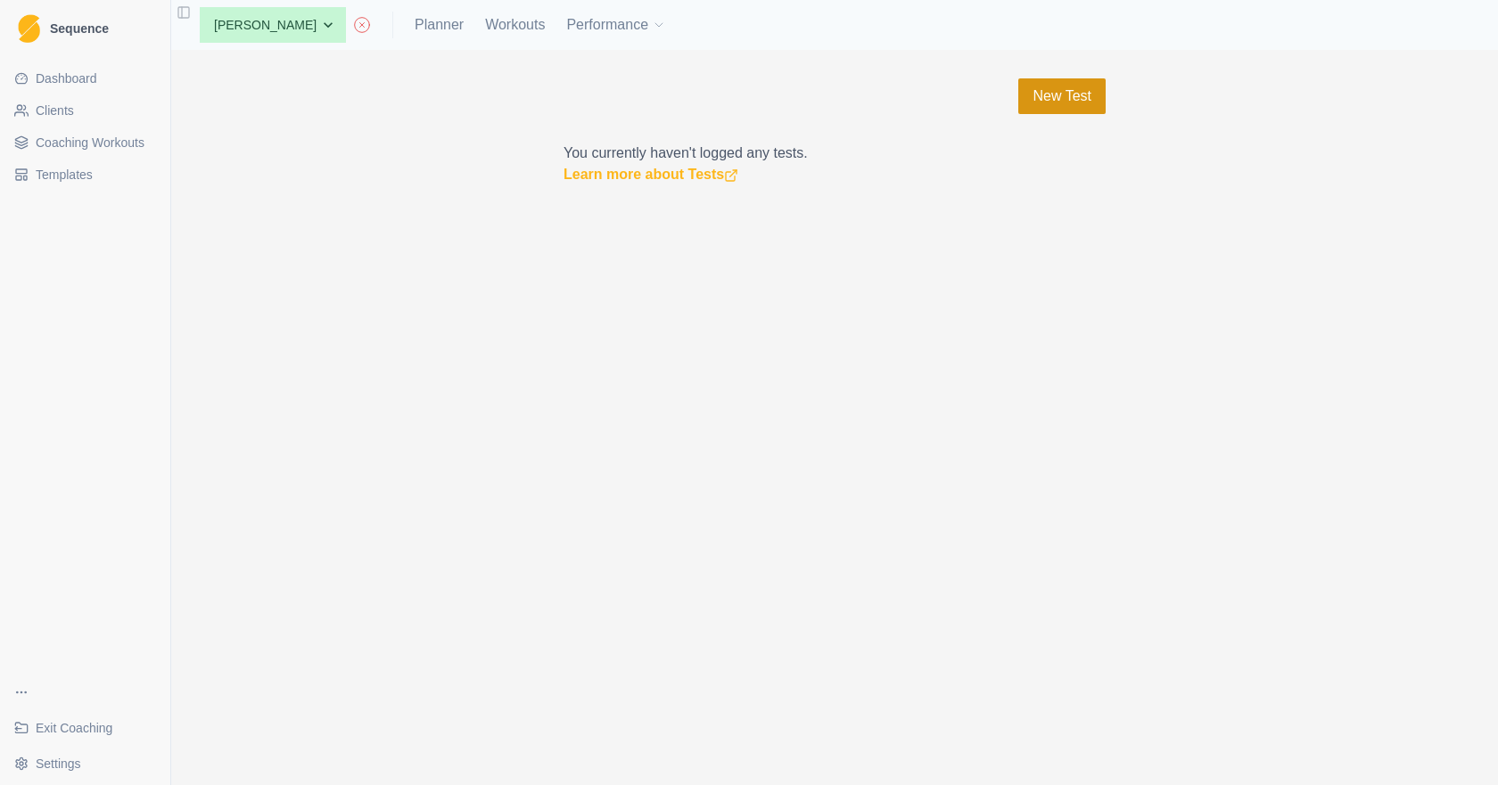
click at [1087, 104] on link "New Test" at bounding box center [1061, 96] width 87 height 36
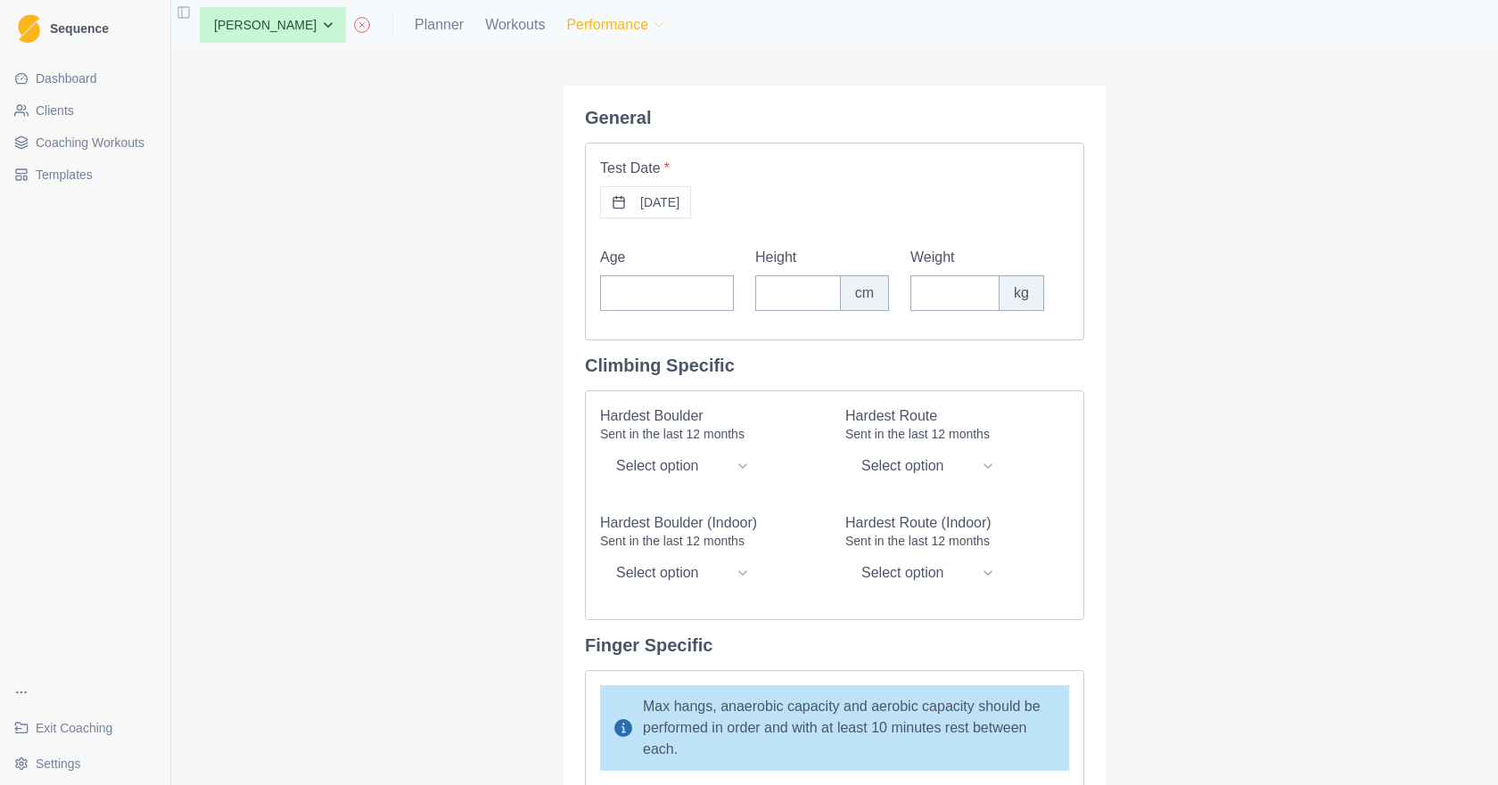
click at [652, 30] on icon "button" at bounding box center [659, 25] width 14 height 14
click at [1244, 231] on div "General Test Date * 21/08/2025 Age Height cm Weight kg Climbing Specific Hardes…" at bounding box center [834, 418] width 1327 height 736
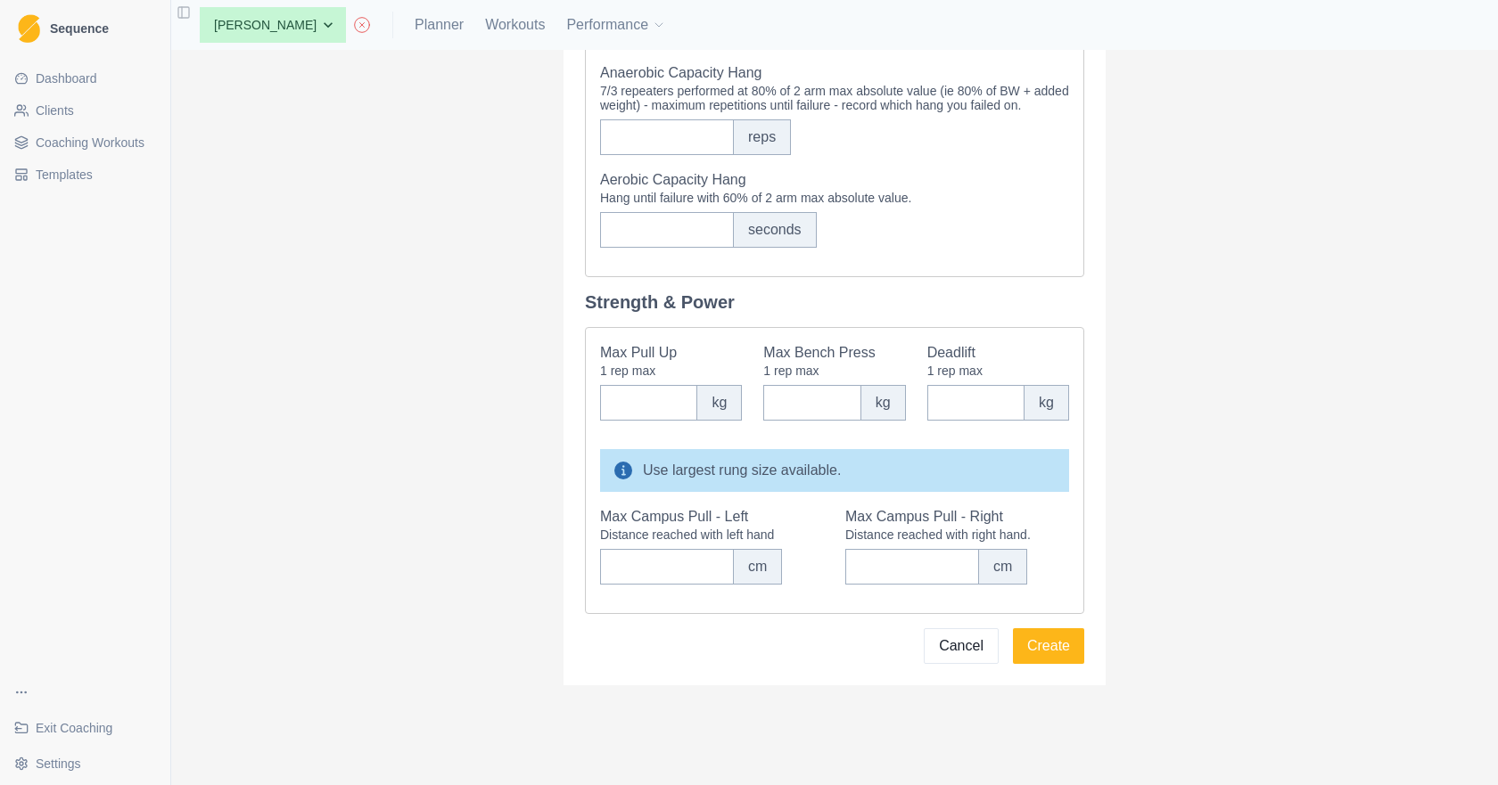
scroll to position [844, 0]
click at [46, 738] on link "Exit Coaching" at bounding box center [85, 728] width 156 height 29
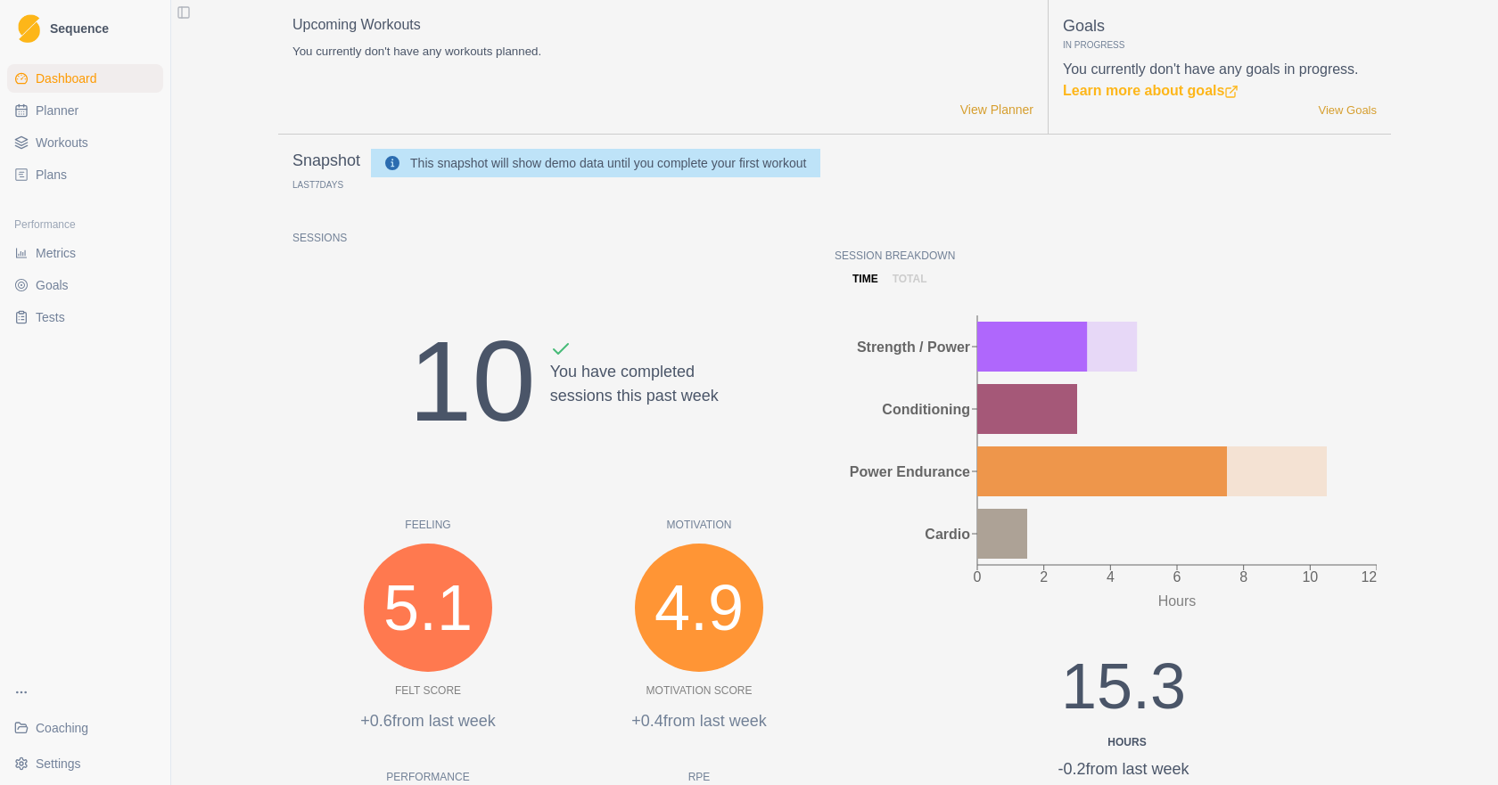
click at [81, 718] on link "Coaching" at bounding box center [85, 728] width 156 height 29
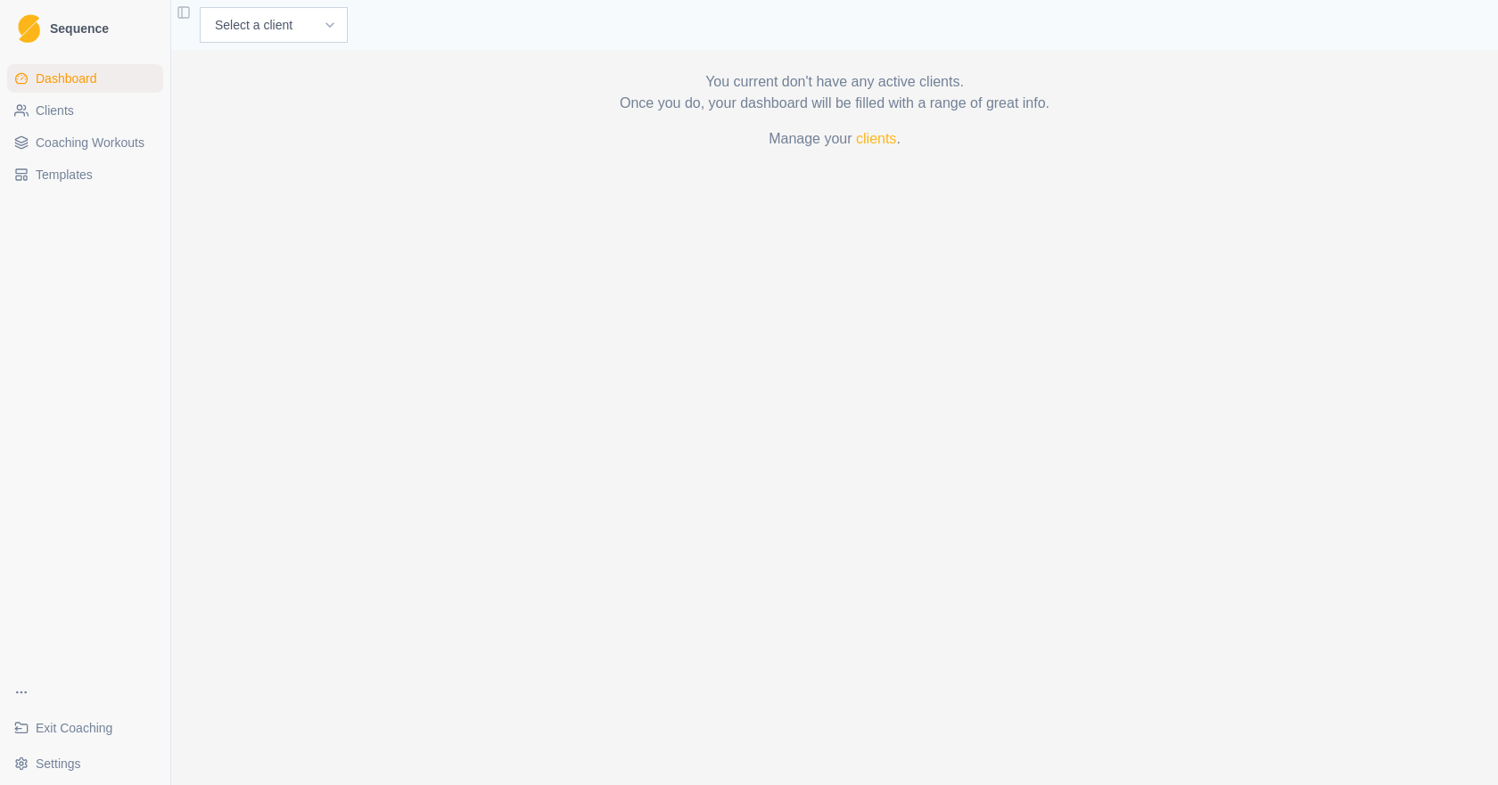
click at [98, 180] on link "Templates" at bounding box center [85, 174] width 156 height 29
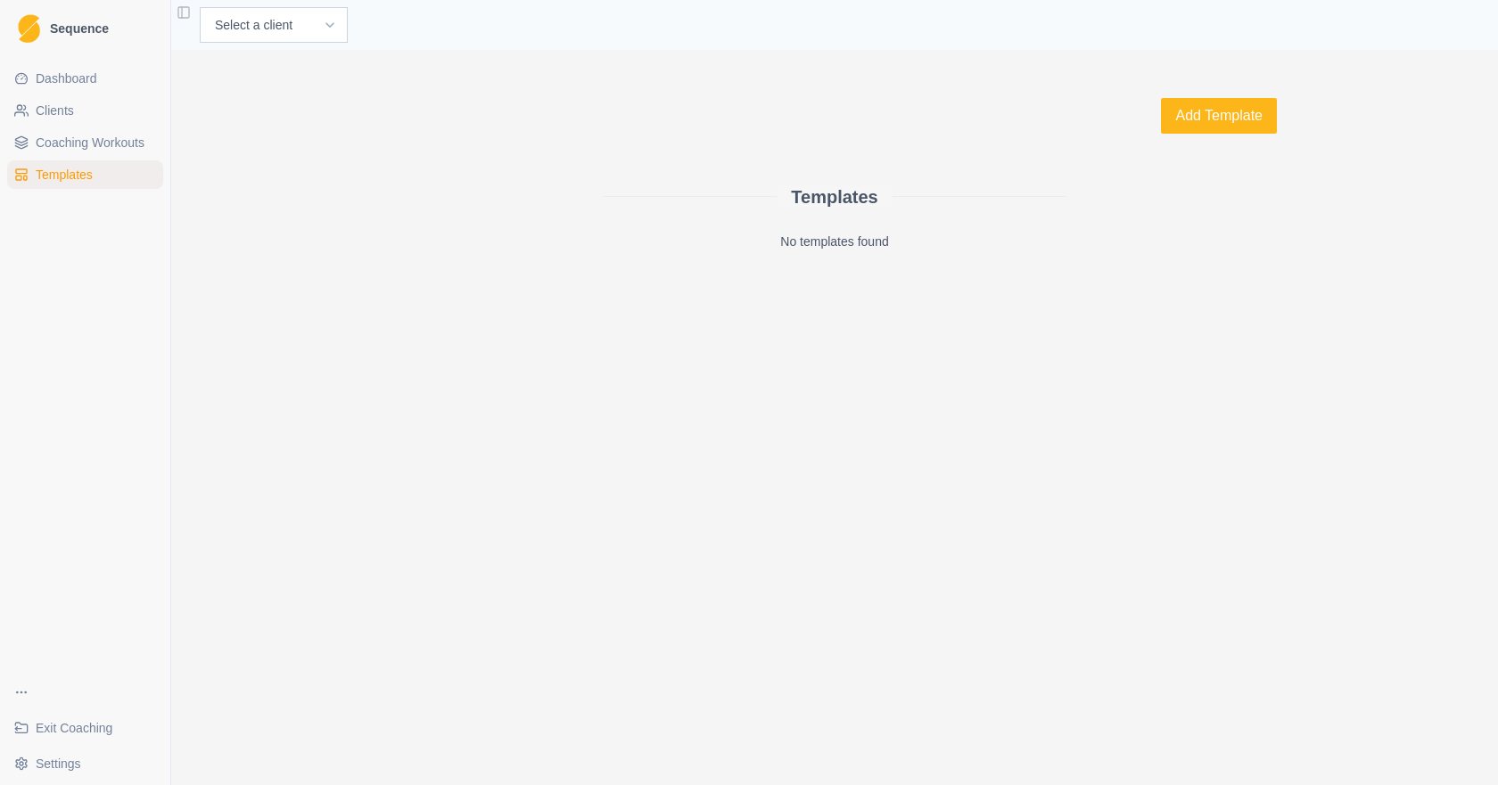
click at [103, 733] on span "Exit Coaching" at bounding box center [74, 729] width 77 height 18
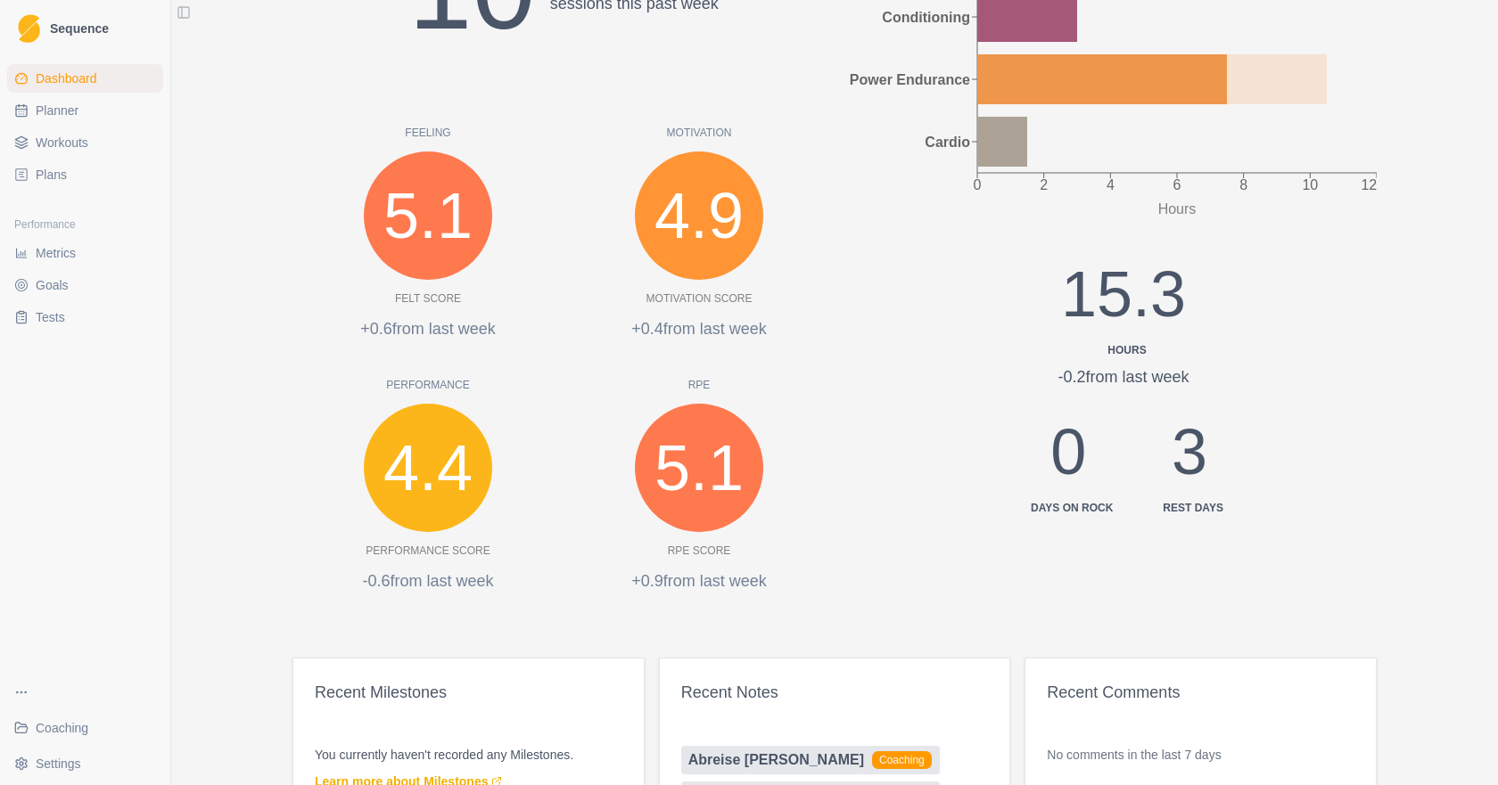
scroll to position [535, 0]
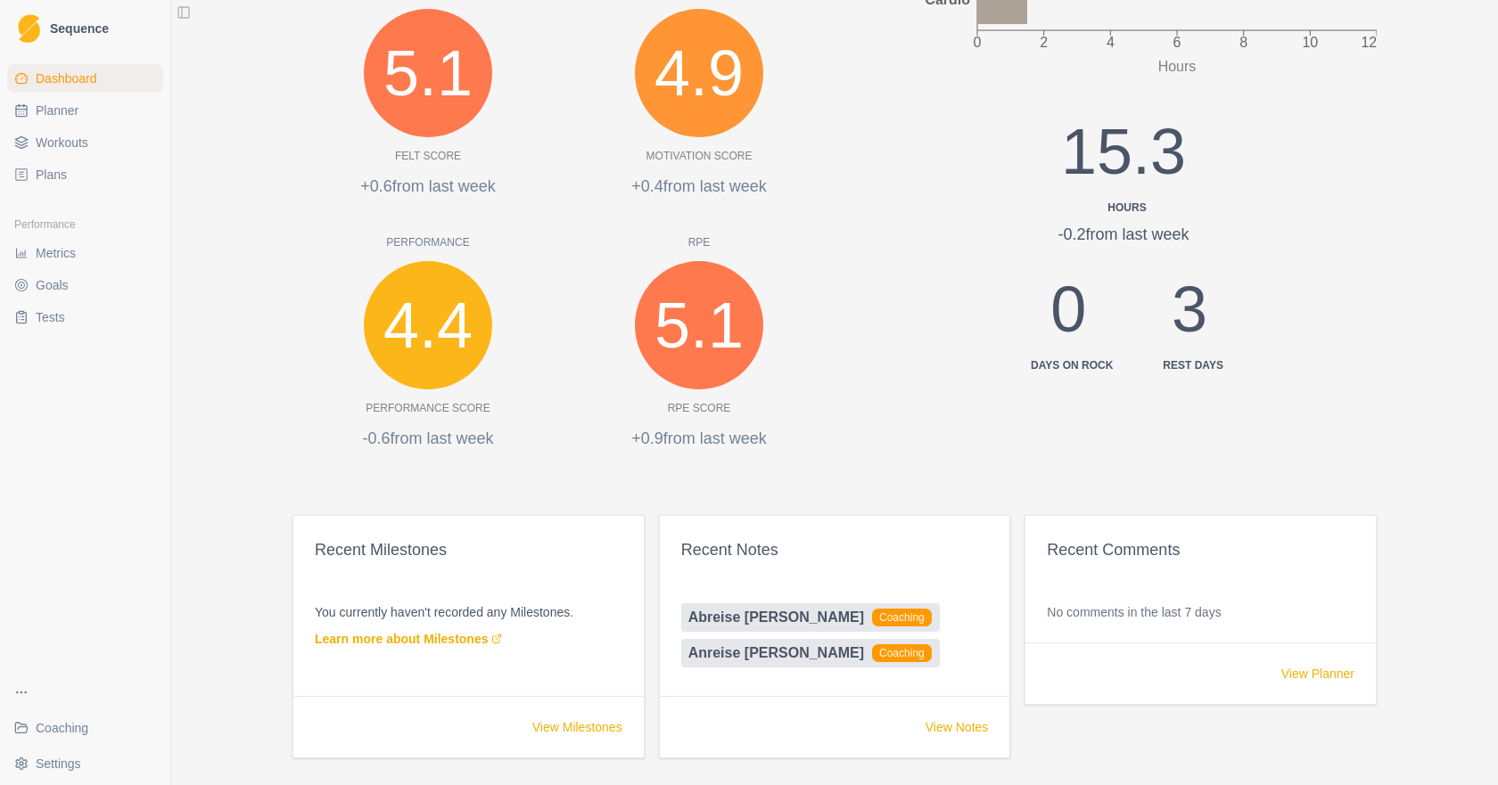
click at [66, 728] on span "Coaching" at bounding box center [62, 729] width 53 height 18
